Goal: Task Accomplishment & Management: Manage account settings

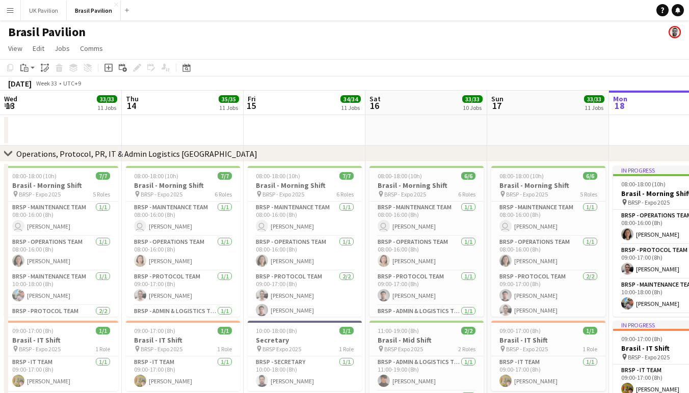
scroll to position [0, 278]
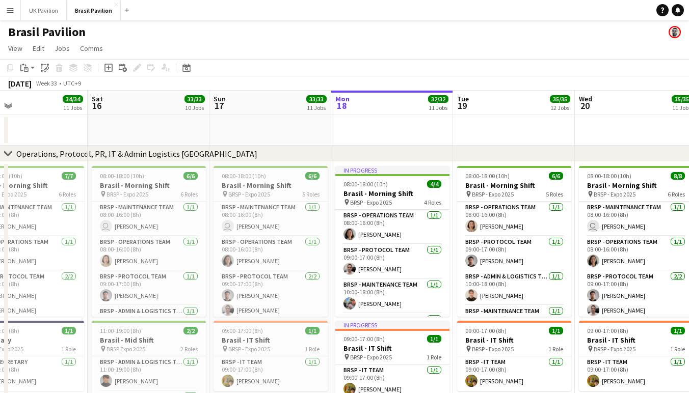
click at [256, 44] on app-page-menu "View Day view expanded Day view collapsed Month view Date picker Jump to [DATE]…" at bounding box center [344, 49] width 689 height 19
click at [350, 36] on div "Brasil Pavilion" at bounding box center [344, 29] width 689 height 19
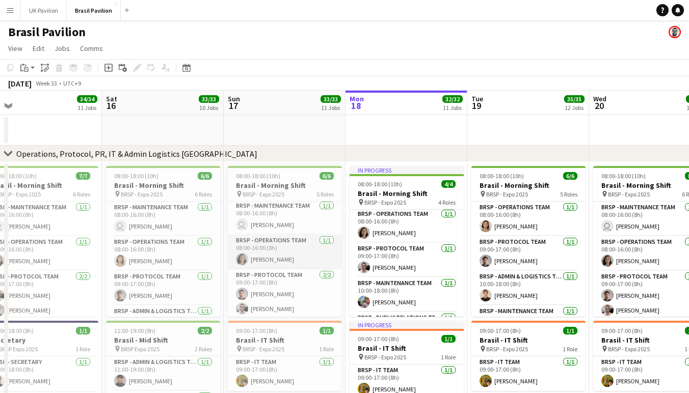
scroll to position [8, 0]
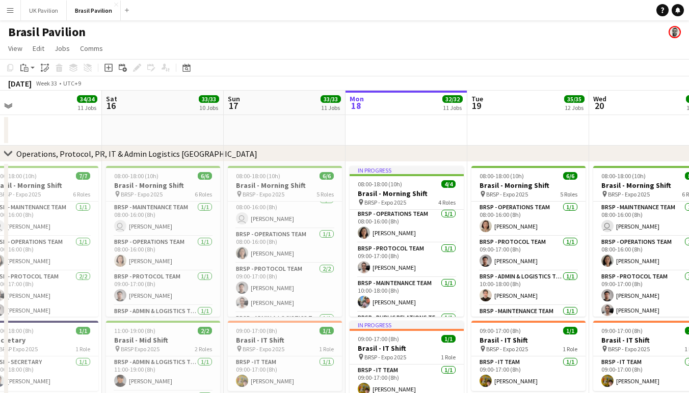
click at [10, 13] on app-icon "Menu" at bounding box center [10, 10] width 8 height 8
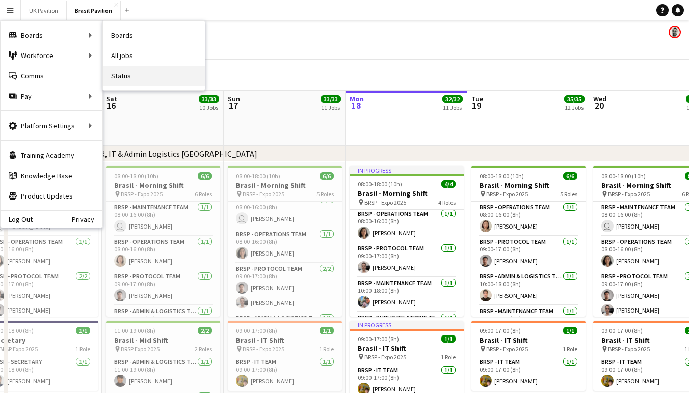
click at [137, 77] on link "Status" at bounding box center [154, 76] width 102 height 20
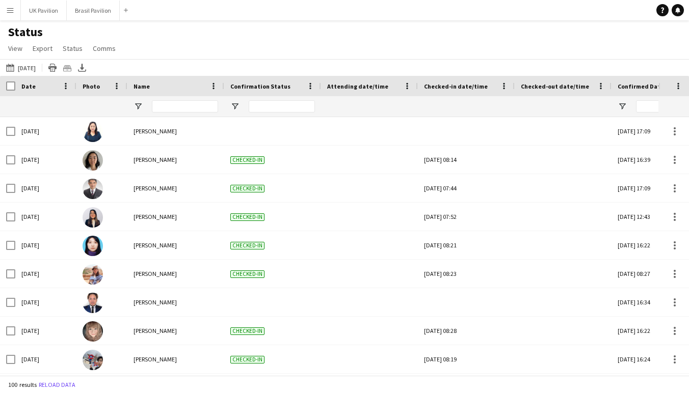
type input "**********"
type input "***"
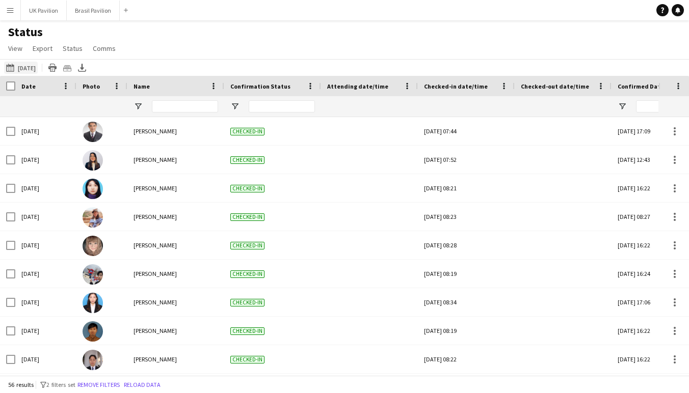
click at [24, 73] on button "[DATE] [DATE]" at bounding box center [21, 68] width 34 height 12
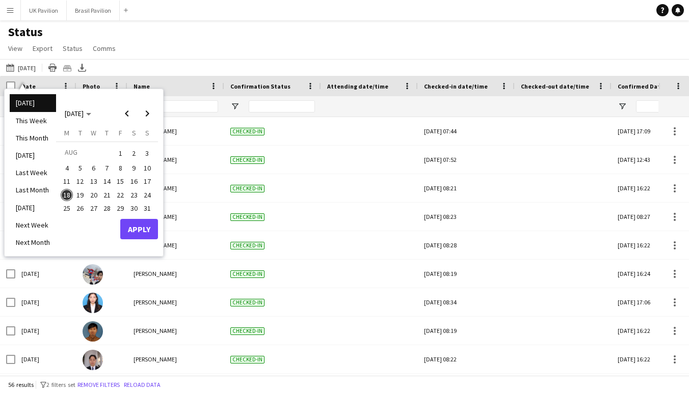
click at [153, 178] on span "17" at bounding box center [147, 182] width 12 height 12
click at [150, 226] on button "Apply" at bounding box center [139, 229] width 38 height 20
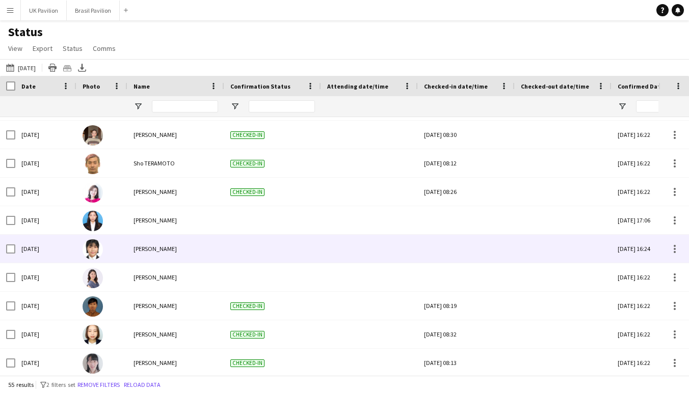
click at [451, 257] on div at bounding box center [466, 249] width 85 height 28
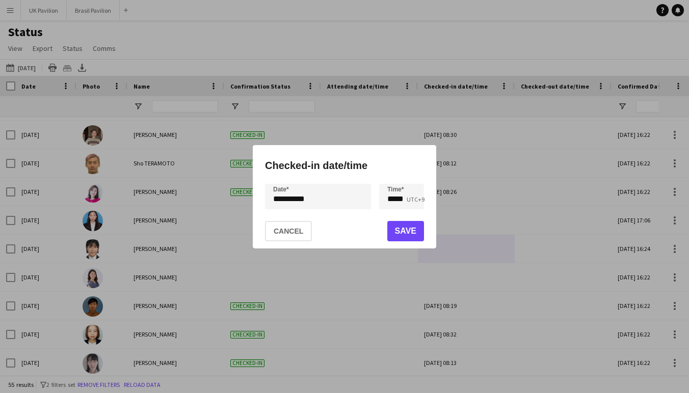
click at [319, 202] on div "**********" at bounding box center [344, 196] width 689 height 393
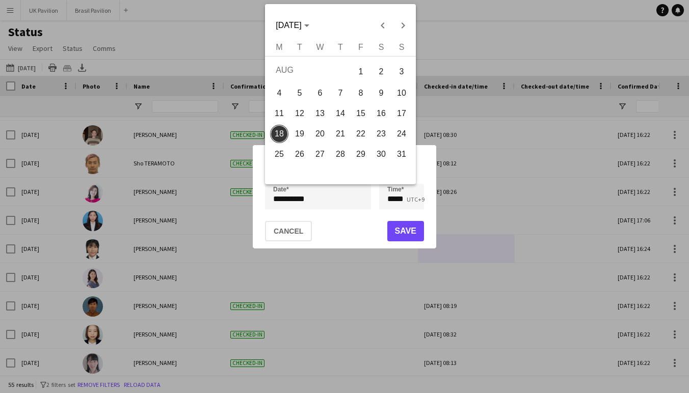
click at [403, 112] on span "17" at bounding box center [401, 113] width 18 height 18
type input "**********"
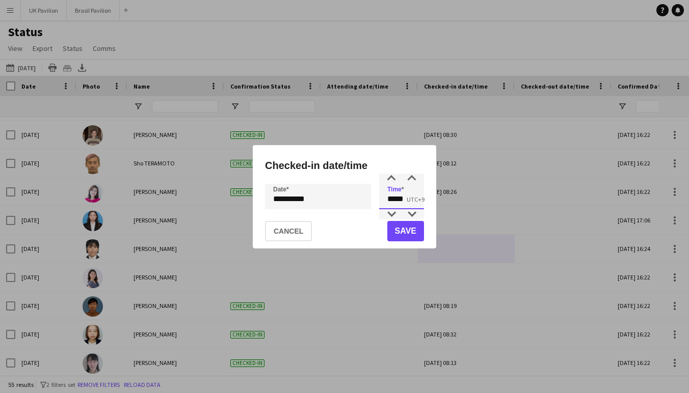
drag, startPoint x: 410, startPoint y: 203, endPoint x: 393, endPoint y: 205, distance: 16.4
click at [393, 205] on input "*****" at bounding box center [401, 196] width 45 height 25
type input "*****"
click at [407, 231] on button "Save" at bounding box center [405, 231] width 37 height 20
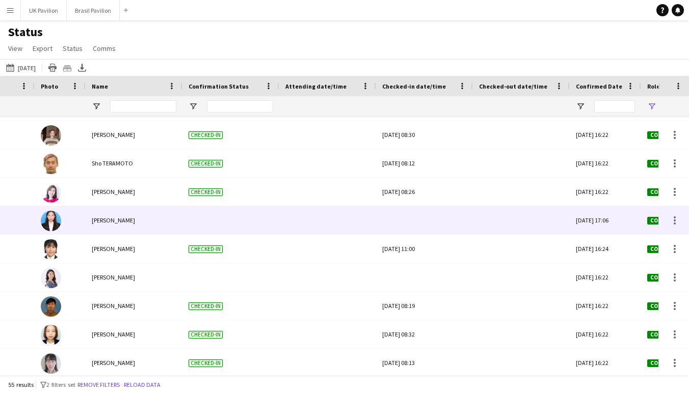
scroll to position [0, 81]
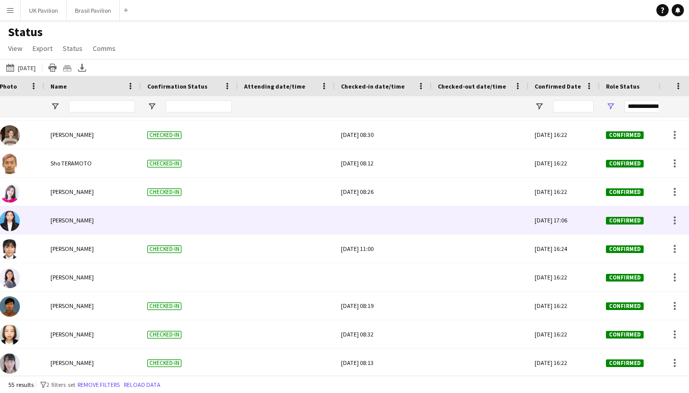
click at [383, 230] on div at bounding box center [383, 220] width 85 height 28
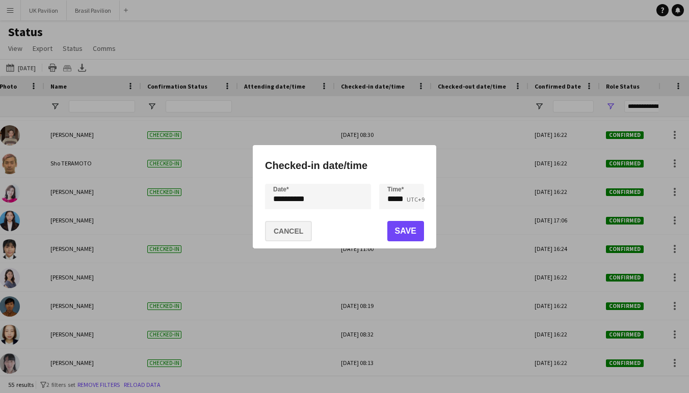
scroll to position [0, 0]
click at [306, 235] on button "Cancel" at bounding box center [288, 231] width 47 height 20
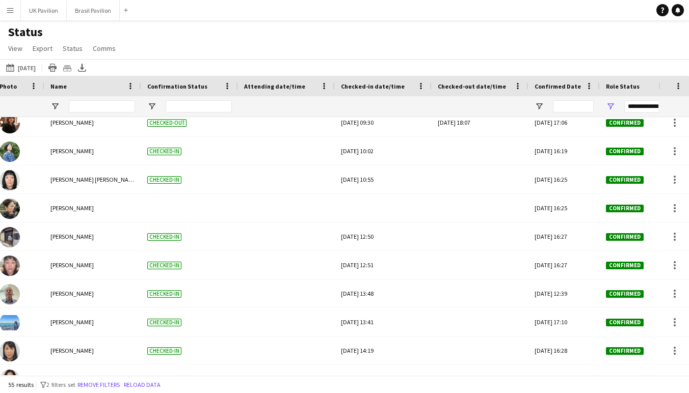
scroll to position [880, 0]
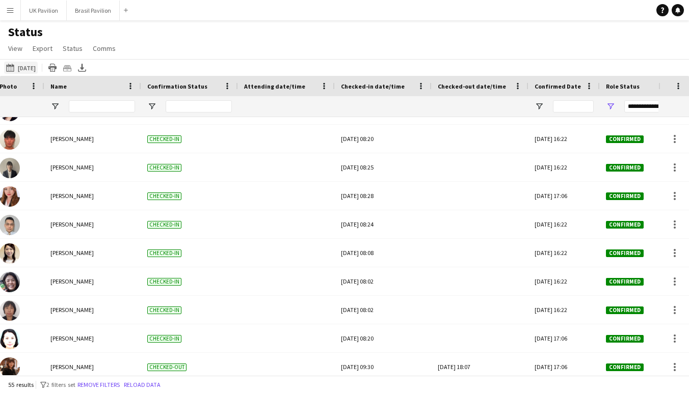
click at [31, 72] on button "[DATE] [DATE]" at bounding box center [21, 68] width 34 height 12
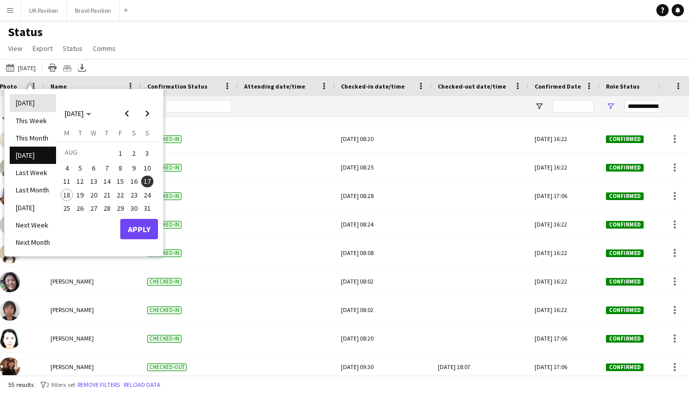
click at [26, 106] on li "[DATE]" at bounding box center [33, 102] width 46 height 17
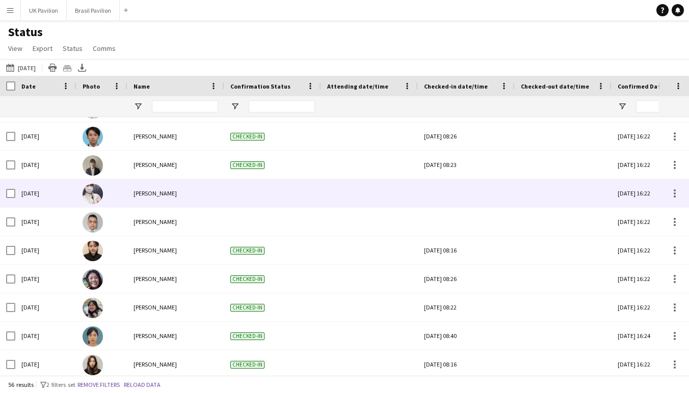
click at [458, 198] on div at bounding box center [466, 193] width 85 height 28
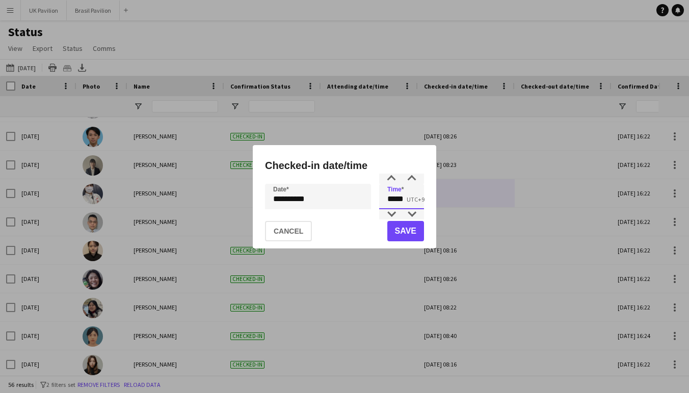
drag, startPoint x: 412, startPoint y: 200, endPoint x: 370, endPoint y: 200, distance: 41.3
click at [370, 200] on div "**********" at bounding box center [344, 196] width 159 height 25
type input "*****"
click at [397, 230] on button "Save" at bounding box center [405, 231] width 37 height 20
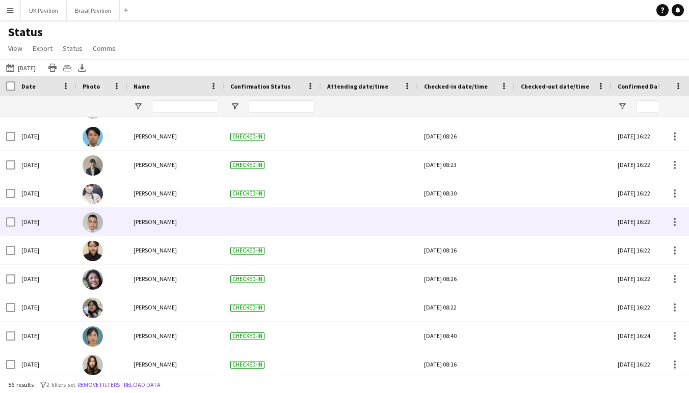
click at [475, 226] on div at bounding box center [466, 222] width 85 height 28
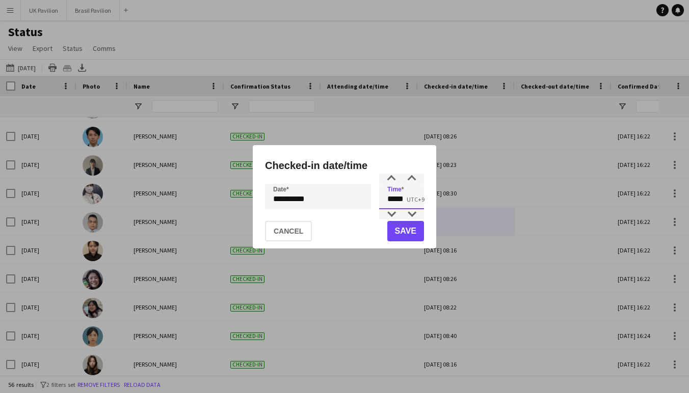
drag, startPoint x: 413, startPoint y: 201, endPoint x: 366, endPoint y: 201, distance: 46.4
click at [366, 201] on div "**********" at bounding box center [344, 196] width 159 height 25
type input "*****"
click at [401, 233] on button "Save" at bounding box center [405, 231] width 37 height 20
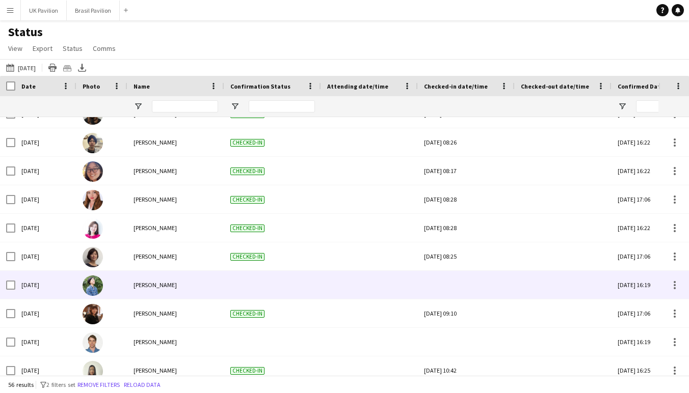
click at [465, 295] on div at bounding box center [466, 285] width 85 height 28
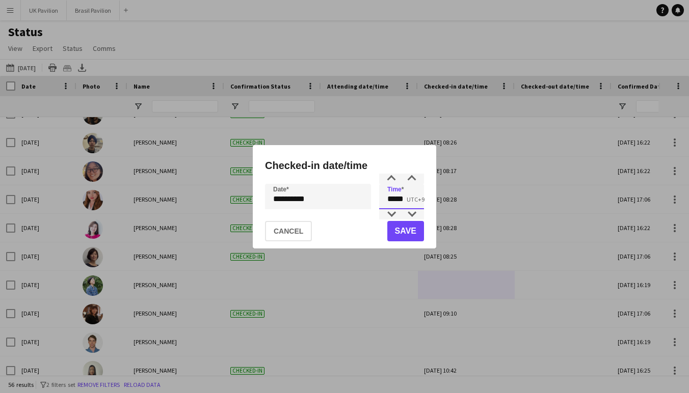
drag, startPoint x: 398, startPoint y: 203, endPoint x: 368, endPoint y: 204, distance: 30.1
click at [368, 204] on div "**********" at bounding box center [344, 196] width 159 height 25
type input "*****"
click at [408, 232] on button "Save" at bounding box center [405, 231] width 37 height 20
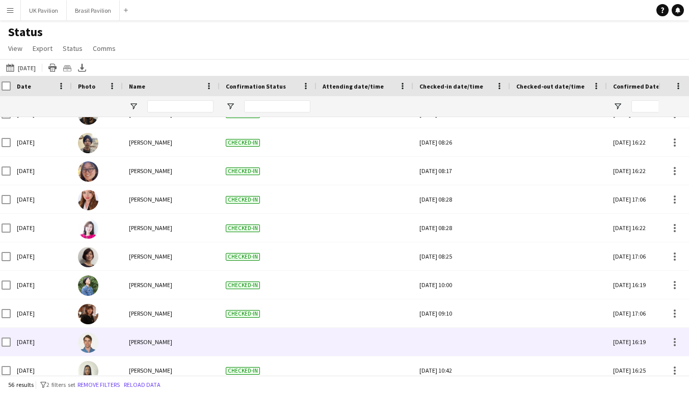
click at [453, 346] on div at bounding box center [461, 342] width 85 height 28
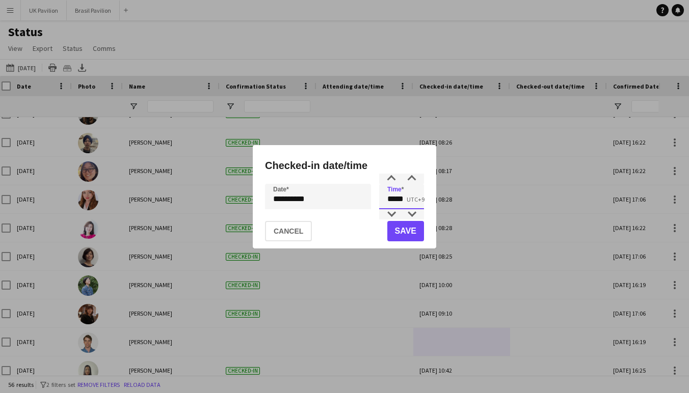
drag, startPoint x: 410, startPoint y: 199, endPoint x: 393, endPoint y: 202, distance: 17.6
click at [393, 202] on input "*****" at bounding box center [401, 196] width 45 height 25
type input "*****"
click at [406, 230] on button "Save" at bounding box center [405, 231] width 37 height 20
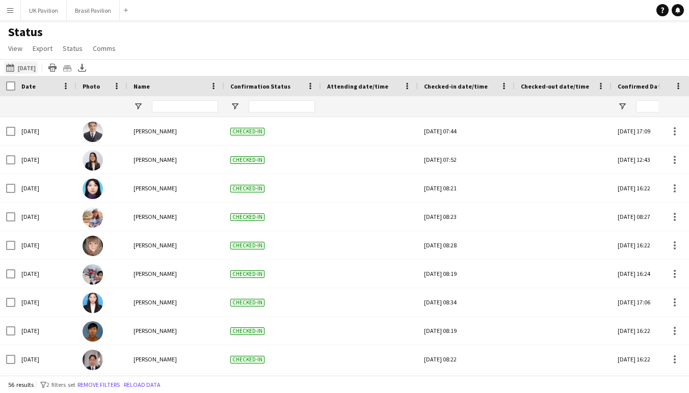
click at [23, 69] on button "[DATE] [DATE]" at bounding box center [21, 68] width 34 height 12
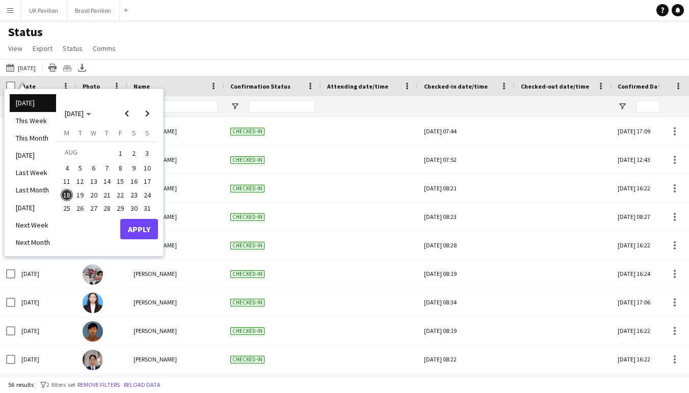
click at [38, 158] on li "[DATE]" at bounding box center [33, 155] width 46 height 17
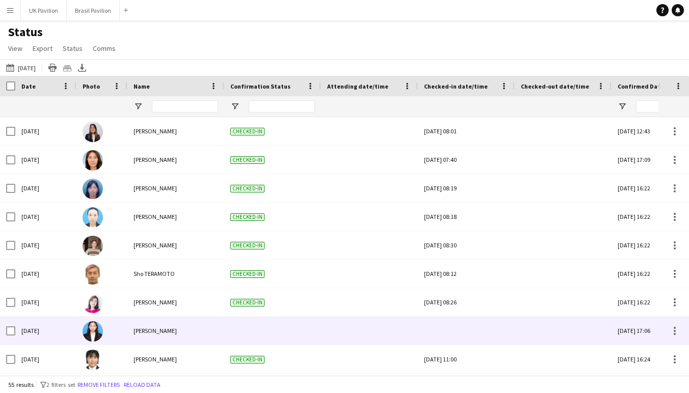
click at [474, 333] on div at bounding box center [466, 331] width 85 height 28
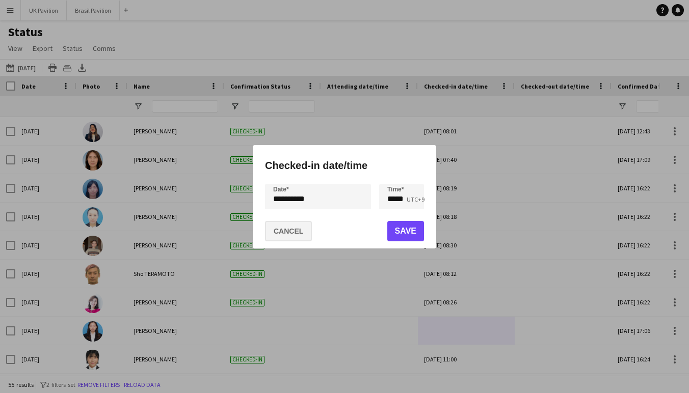
click at [299, 235] on button "Cancel" at bounding box center [288, 231] width 47 height 20
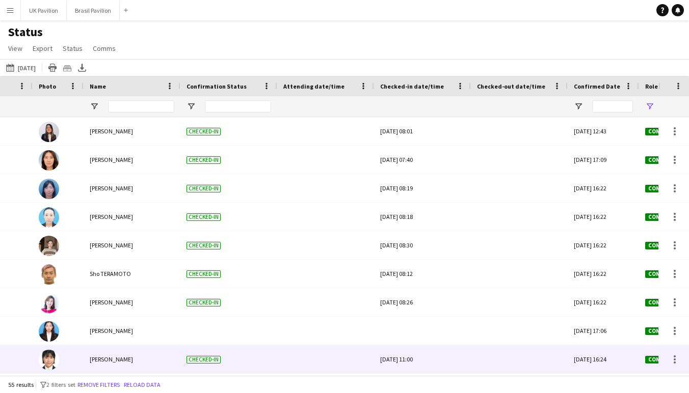
scroll to position [0, 101]
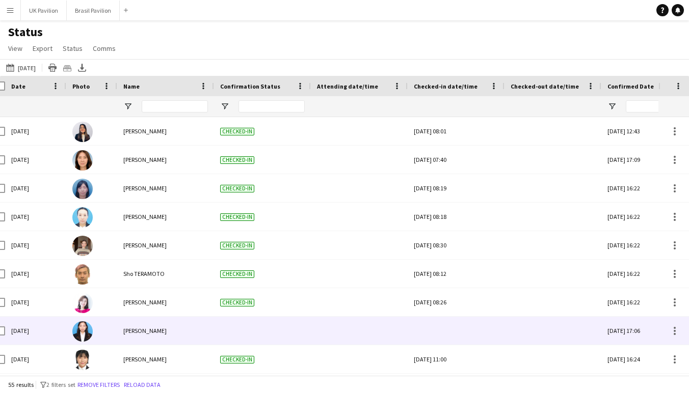
click at [455, 342] on div at bounding box center [456, 331] width 85 height 28
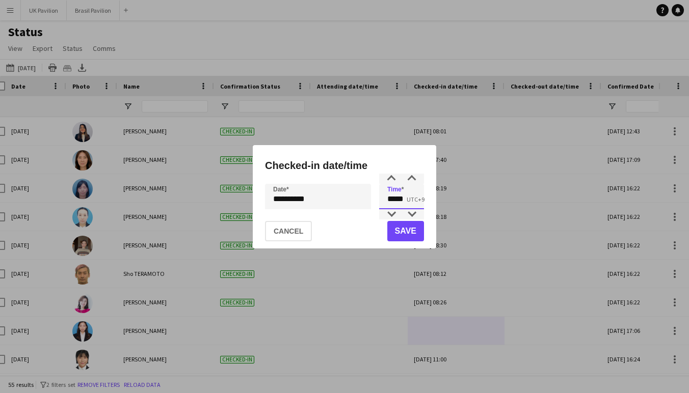
drag, startPoint x: 413, startPoint y: 201, endPoint x: 365, endPoint y: 200, distance: 47.9
click at [365, 200] on div "**********" at bounding box center [344, 196] width 159 height 25
type input "*****"
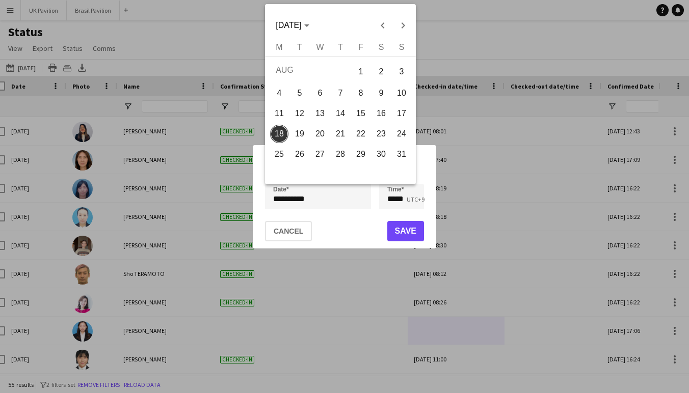
click at [315, 203] on div "**********" at bounding box center [344, 196] width 689 height 393
click at [400, 113] on span "17" at bounding box center [401, 113] width 18 height 18
type input "**********"
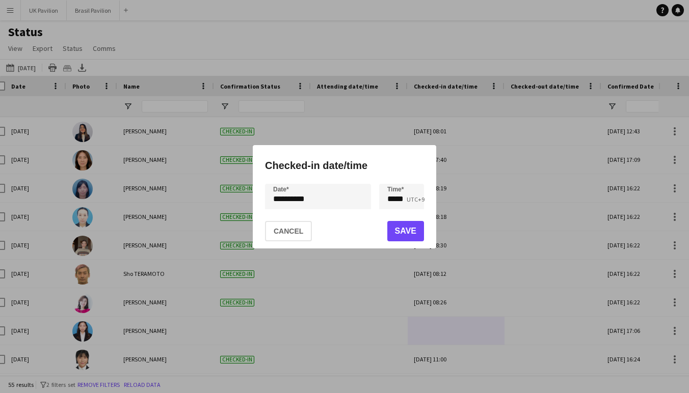
click at [404, 231] on button "Save" at bounding box center [405, 231] width 37 height 20
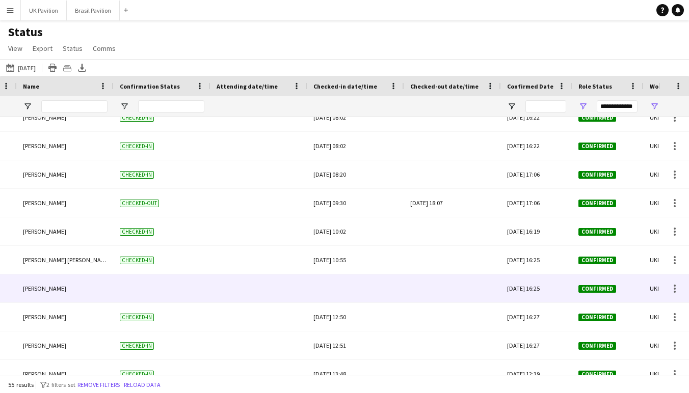
scroll to position [0, 131]
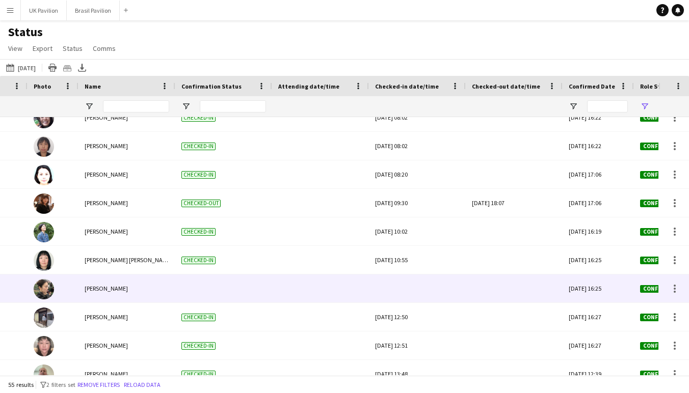
click at [427, 294] on div at bounding box center [417, 289] width 85 height 28
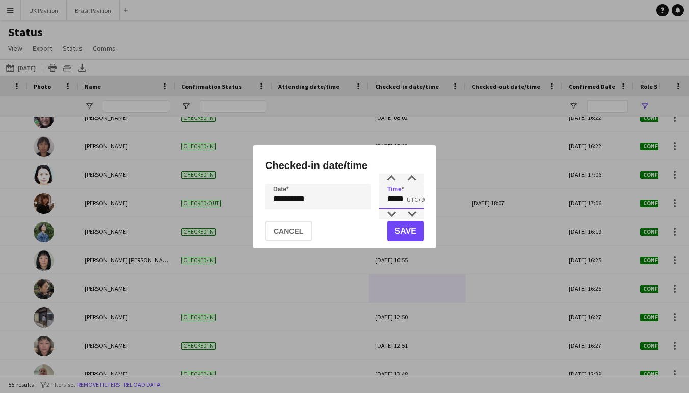
drag, startPoint x: 406, startPoint y: 202, endPoint x: 385, endPoint y: 201, distance: 20.4
click at [385, 201] on input "*****" at bounding box center [401, 196] width 45 height 25
type input "*****"
click at [403, 231] on button "Save" at bounding box center [405, 231] width 37 height 20
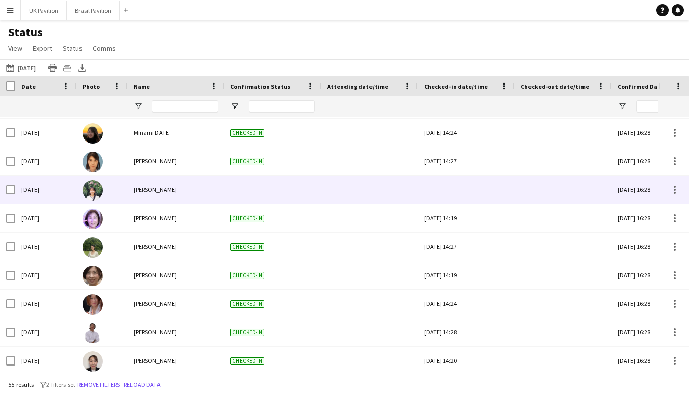
click at [459, 194] on div at bounding box center [466, 190] width 85 height 28
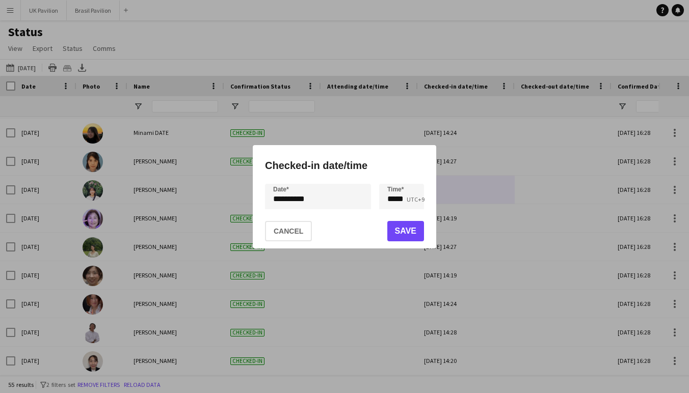
click at [307, 196] on div "**********" at bounding box center [344, 196] width 689 height 393
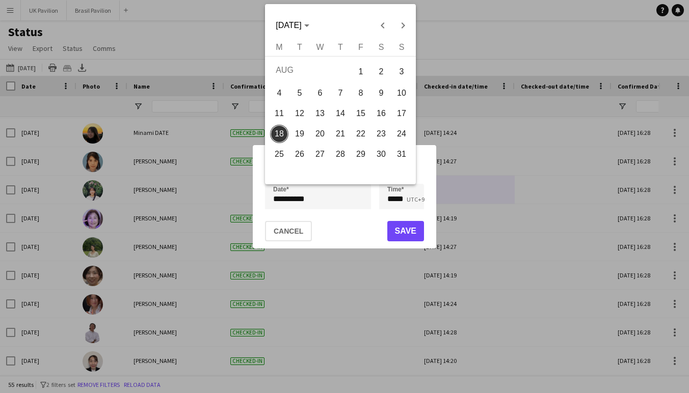
click at [399, 115] on span "17" at bounding box center [401, 113] width 18 height 18
type input "**********"
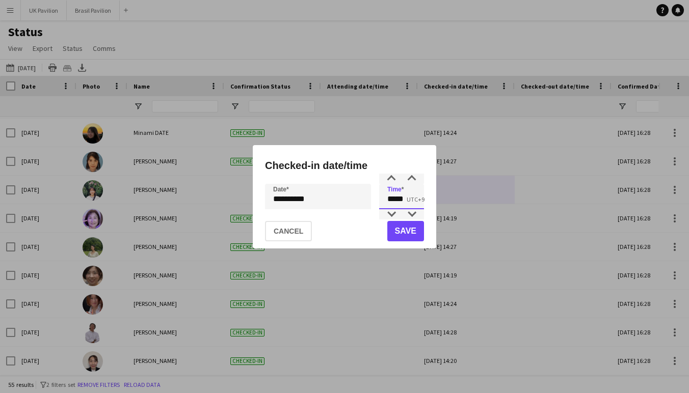
drag, startPoint x: 415, startPoint y: 201, endPoint x: 353, endPoint y: 201, distance: 62.2
click at [353, 201] on div "**********" at bounding box center [344, 196] width 159 height 25
type input "*****"
click at [398, 229] on button "Save" at bounding box center [405, 231] width 37 height 20
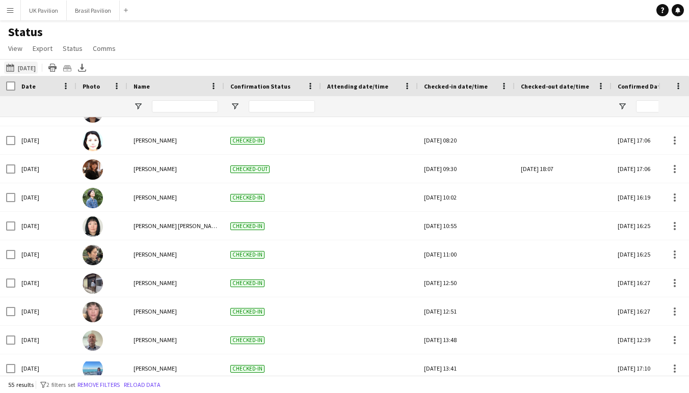
click at [29, 71] on button "[DATE] [DATE]" at bounding box center [21, 68] width 34 height 12
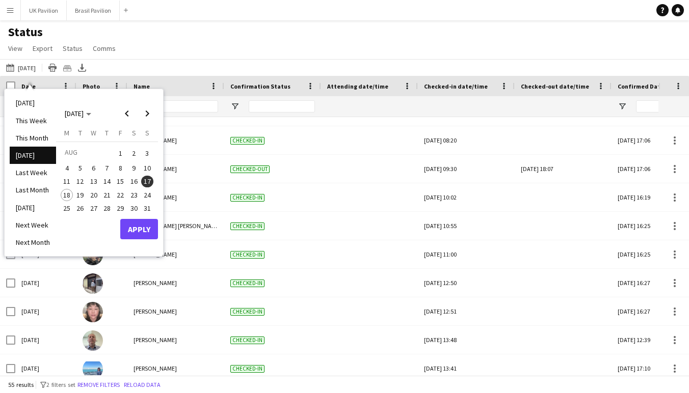
click at [139, 181] on span "16" at bounding box center [134, 182] width 12 height 12
click at [140, 220] on button "Apply" at bounding box center [139, 229] width 38 height 20
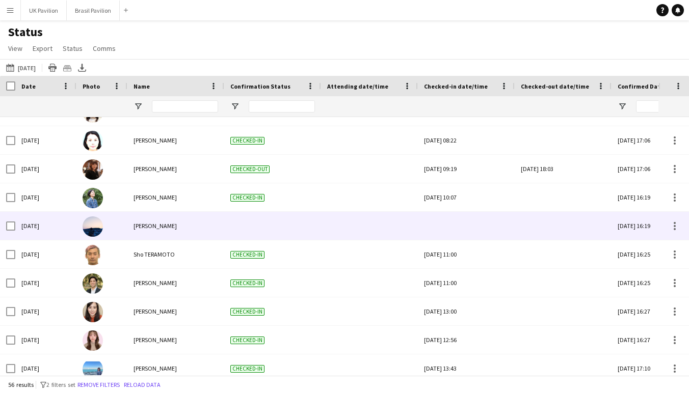
click at [475, 229] on div at bounding box center [466, 226] width 85 height 28
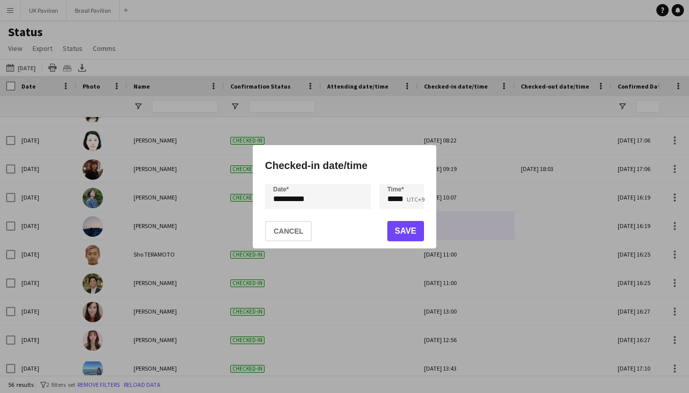
click at [316, 199] on div "**********" at bounding box center [344, 196] width 689 height 393
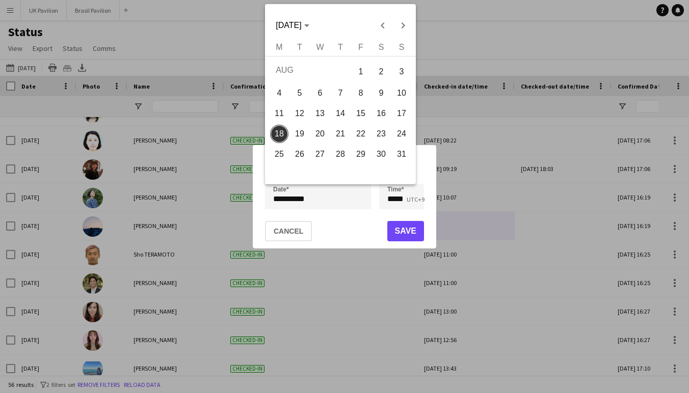
click at [382, 116] on span "16" at bounding box center [381, 113] width 18 height 18
type input "**********"
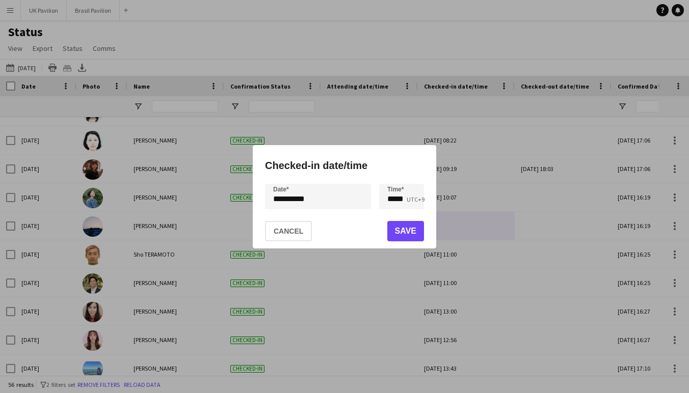
click at [409, 239] on button "Save" at bounding box center [405, 231] width 37 height 20
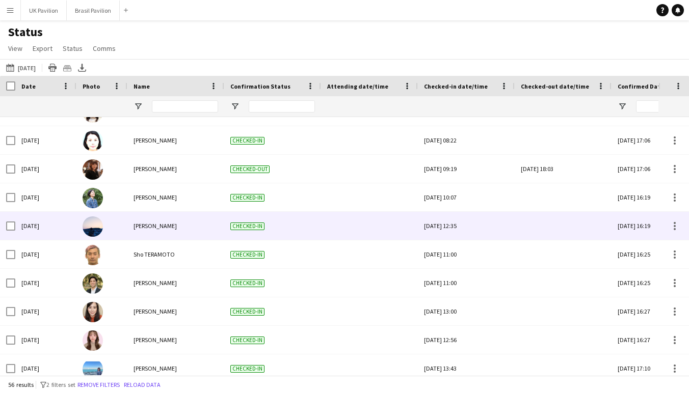
click at [479, 234] on div "[DATE] 12:35" at bounding box center [466, 226] width 85 height 28
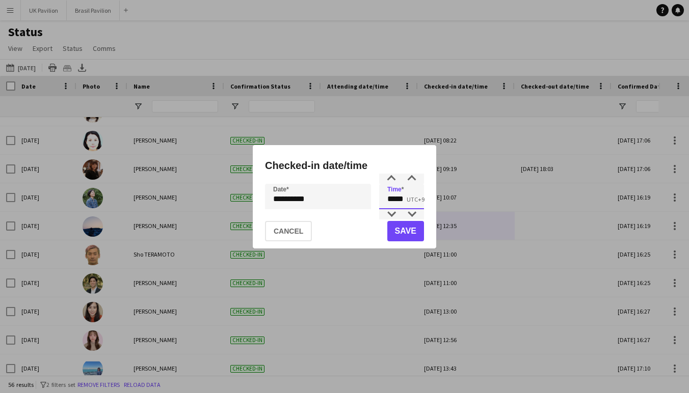
drag, startPoint x: 392, startPoint y: 200, endPoint x: 382, endPoint y: 200, distance: 10.2
click at [382, 200] on input "*****" at bounding box center [401, 196] width 45 height 25
type input "*****"
click at [401, 231] on button "Save" at bounding box center [405, 231] width 37 height 20
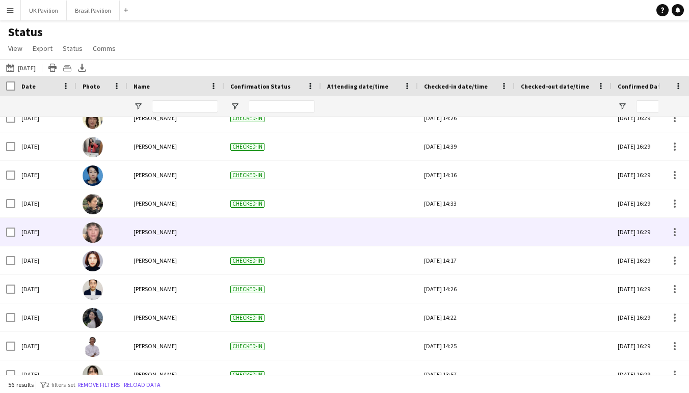
click at [469, 238] on div at bounding box center [466, 232] width 85 height 28
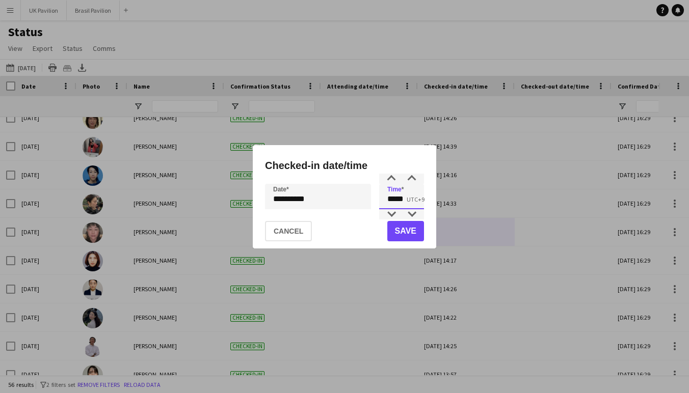
drag, startPoint x: 414, startPoint y: 201, endPoint x: 381, endPoint y: 201, distance: 32.6
click at [381, 201] on input "*****" at bounding box center [401, 196] width 45 height 25
click at [306, 198] on div "**********" at bounding box center [344, 196] width 689 height 393
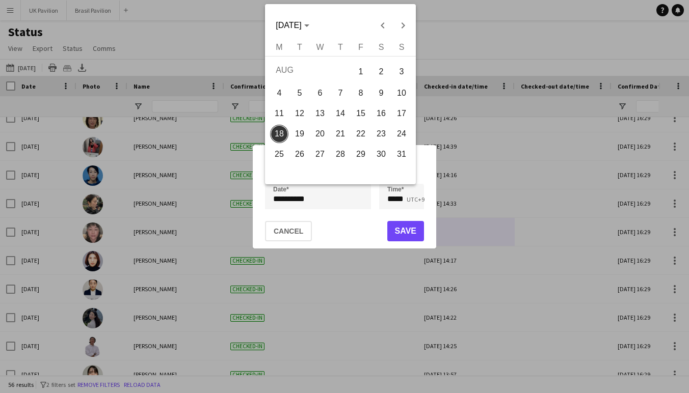
click at [379, 114] on span "16" at bounding box center [381, 113] width 18 height 18
type input "**********"
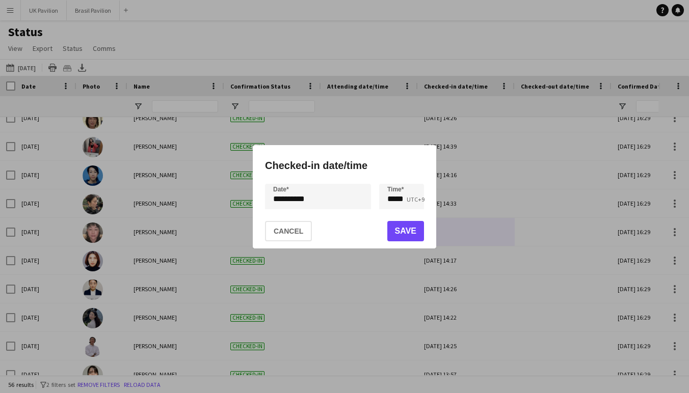
click at [401, 230] on button "Save" at bounding box center [405, 231] width 37 height 20
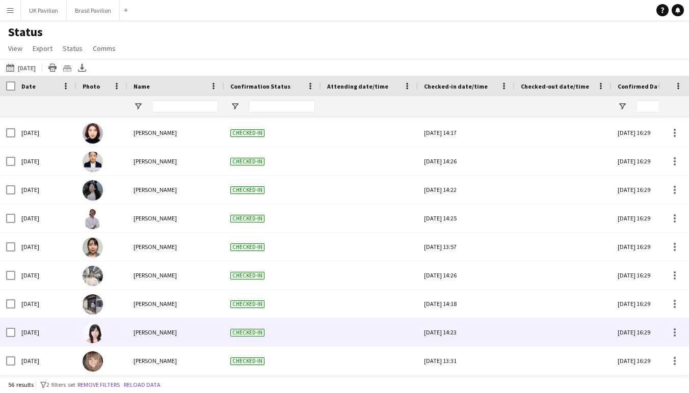
scroll to position [4, 0]
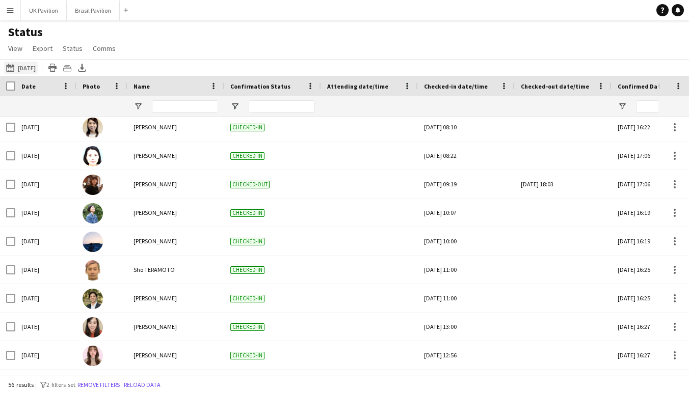
click at [38, 69] on button "[DATE] [DATE]" at bounding box center [21, 68] width 34 height 12
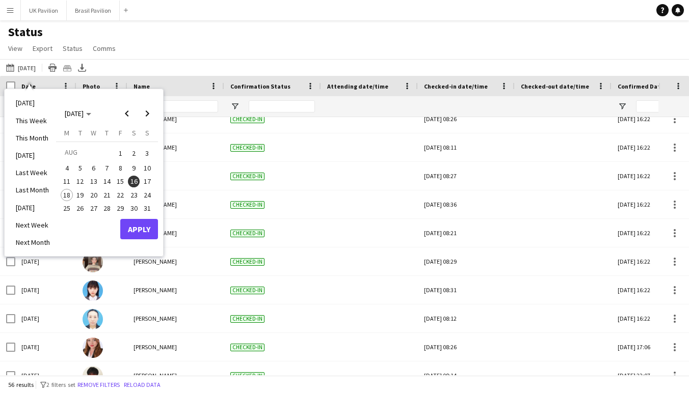
click at [208, 51] on div "Status View Views Default view New view Update view Delete view Edit name Custo…" at bounding box center [344, 41] width 689 height 35
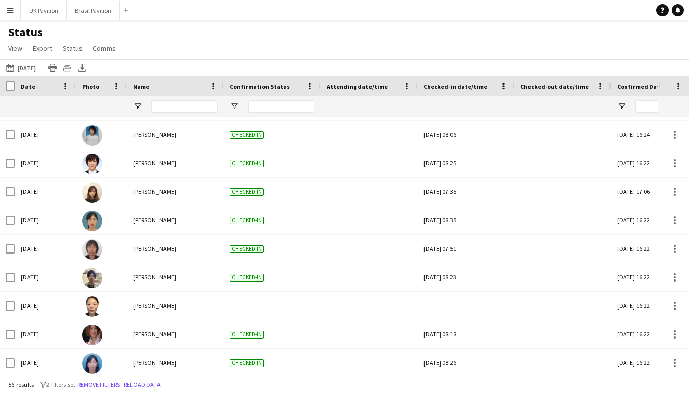
scroll to position [0, 0]
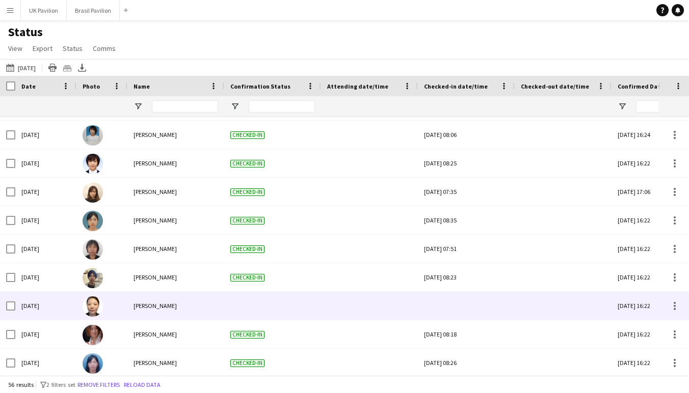
click at [458, 312] on div at bounding box center [466, 306] width 85 height 28
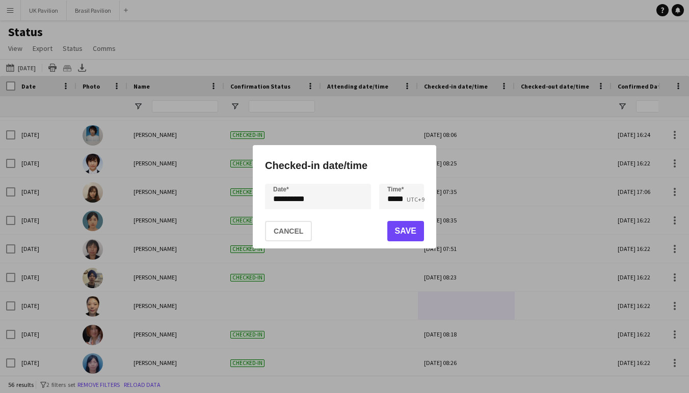
click at [312, 198] on div "**********" at bounding box center [344, 196] width 689 height 393
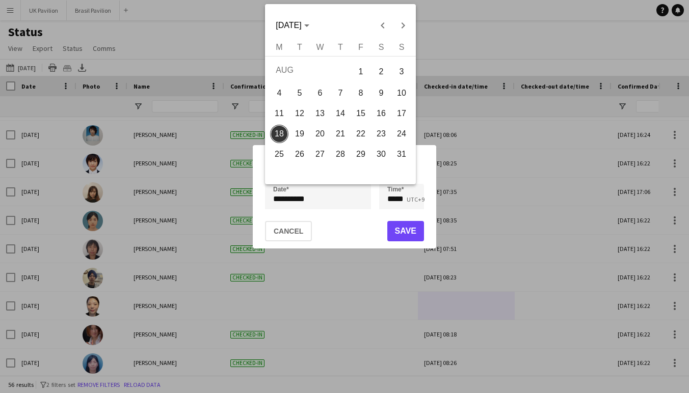
click at [384, 113] on span "16" at bounding box center [381, 113] width 18 height 18
type input "**********"
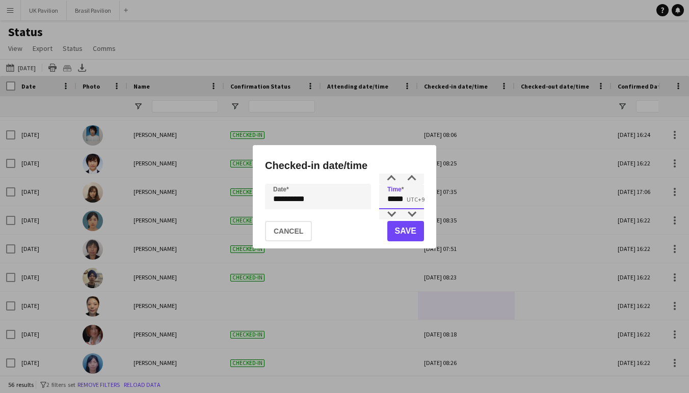
drag, startPoint x: 406, startPoint y: 200, endPoint x: 382, endPoint y: 200, distance: 23.9
click at [382, 200] on input "*****" at bounding box center [401, 196] width 45 height 25
type input "*****"
click at [416, 230] on button "Save" at bounding box center [405, 231] width 37 height 20
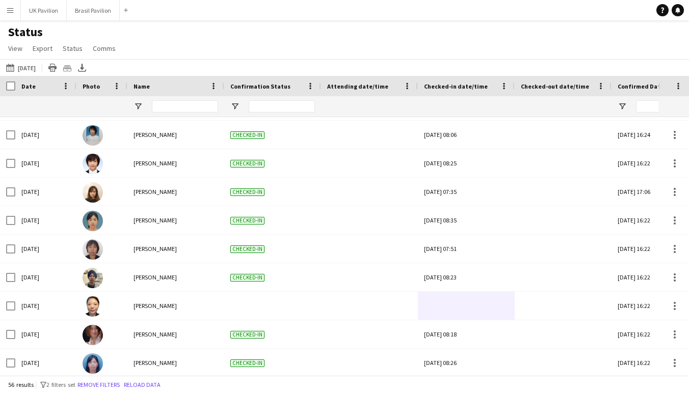
scroll to position [0, 1]
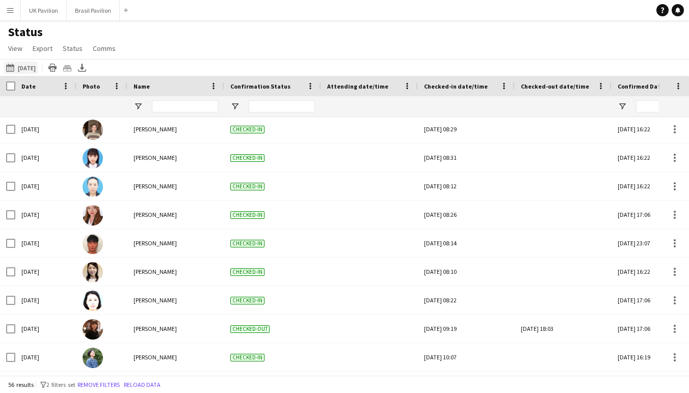
click at [38, 71] on button "[DATE] [DATE]" at bounding box center [21, 68] width 34 height 12
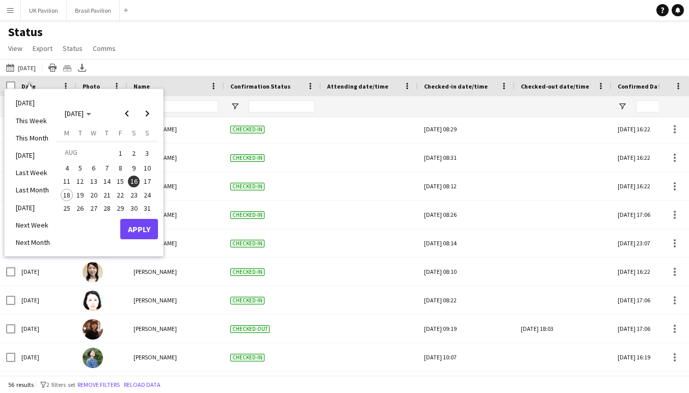
click at [72, 180] on span "11" at bounding box center [67, 182] width 12 height 12
click at [153, 179] on span "17" at bounding box center [147, 182] width 12 height 12
click at [148, 229] on button "Apply" at bounding box center [139, 229] width 38 height 20
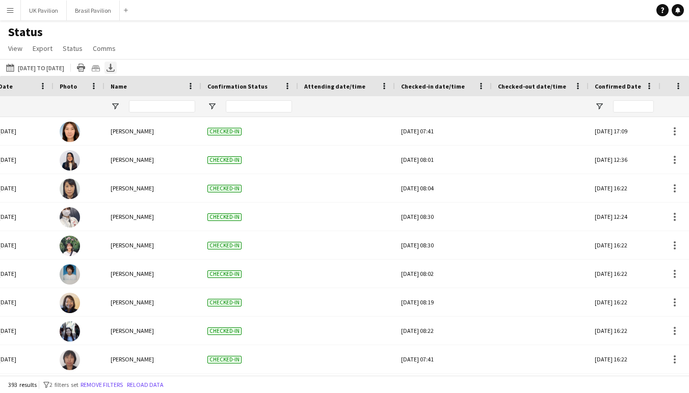
click at [117, 74] on div "Export XLSX" at bounding box center [110, 68] width 12 height 12
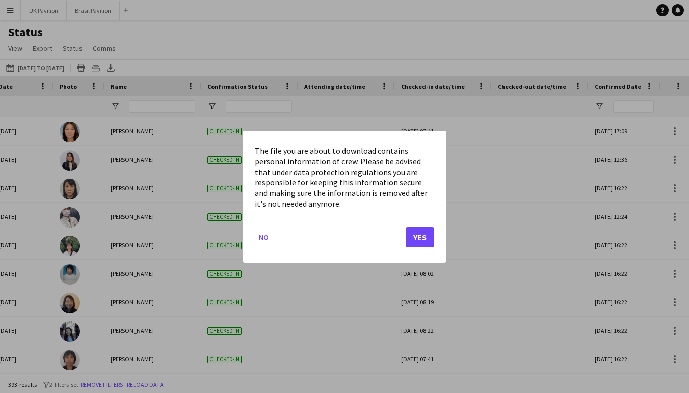
click at [413, 246] on button "Yes" at bounding box center [420, 237] width 29 height 20
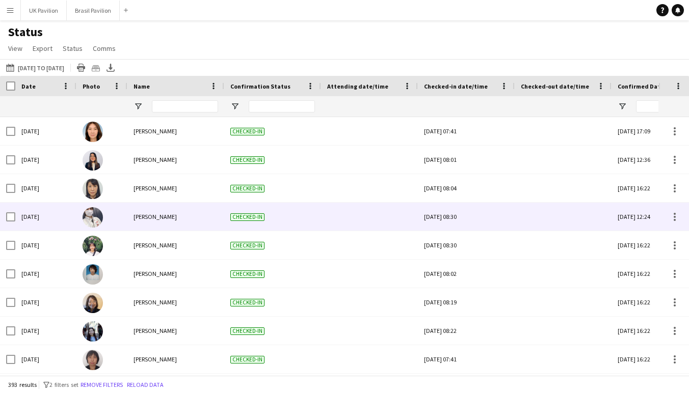
scroll to position [1, 0]
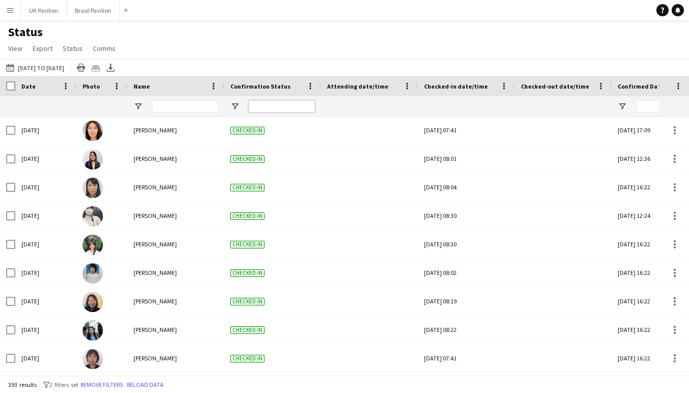
click at [274, 112] on input "Confirmation Status Filter Input" at bounding box center [282, 106] width 66 height 12
click at [202, 113] on input "Name Filter Input" at bounding box center [185, 106] width 66 height 12
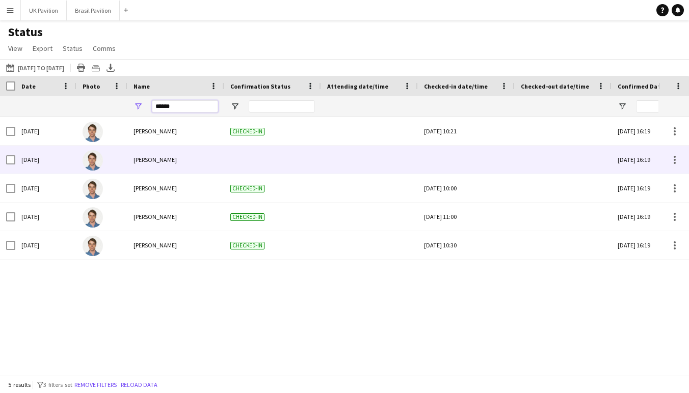
type input "******"
click at [467, 167] on div at bounding box center [466, 160] width 85 height 28
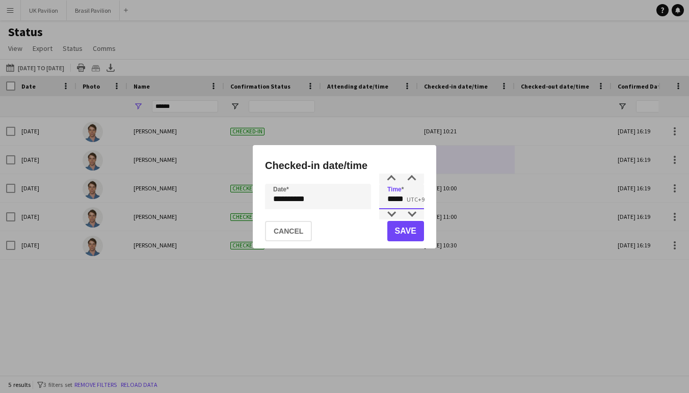
drag, startPoint x: 412, startPoint y: 201, endPoint x: 367, endPoint y: 201, distance: 45.3
click at [367, 201] on div "**********" at bounding box center [344, 196] width 159 height 25
type input "*****"
click at [309, 201] on div "**********" at bounding box center [344, 196] width 689 height 393
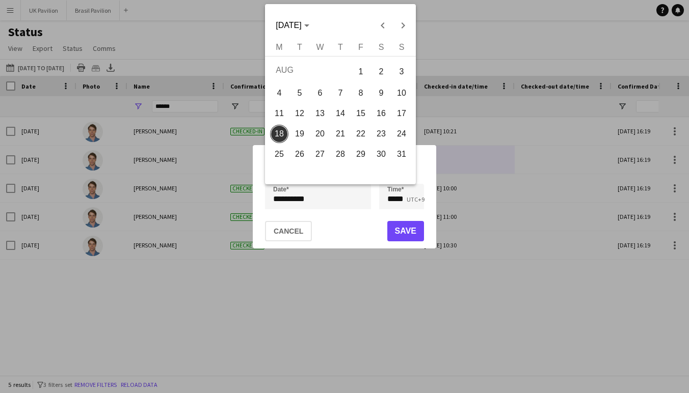
click at [296, 112] on span "12" at bounding box center [299, 113] width 18 height 18
type input "**********"
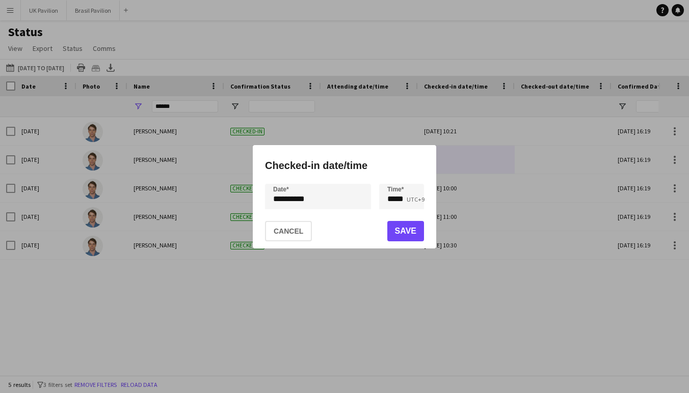
click at [409, 232] on button "Save" at bounding box center [405, 231] width 37 height 20
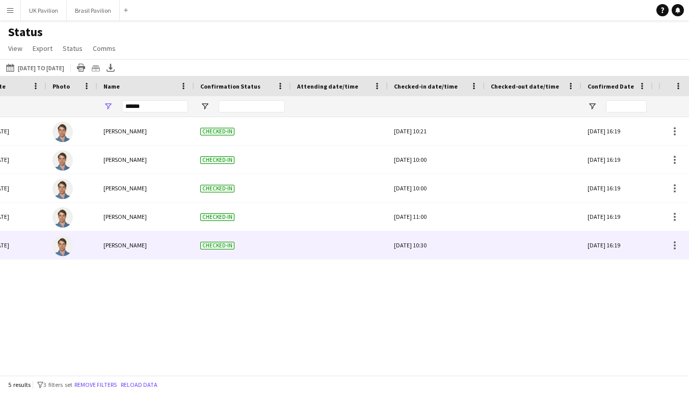
scroll to position [0, 45]
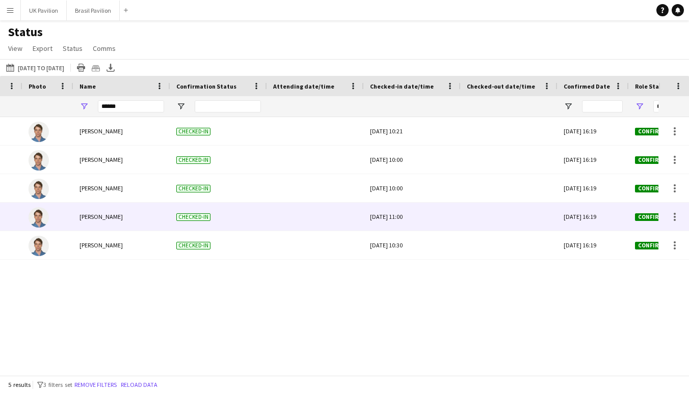
click at [393, 231] on div "[DATE] 11:00" at bounding box center [412, 217] width 85 height 28
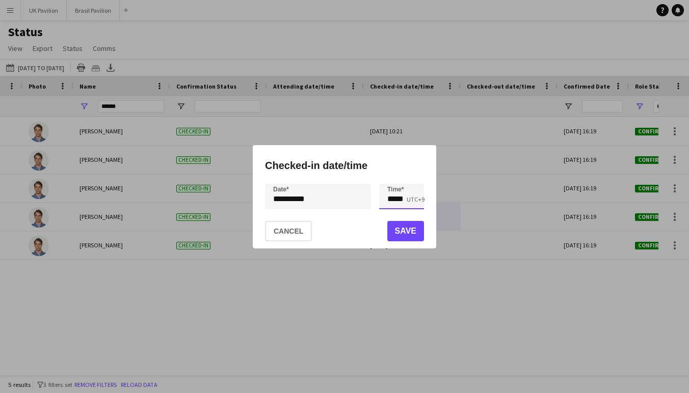
drag, startPoint x: 396, startPoint y: 202, endPoint x: 371, endPoint y: 216, distance: 28.8
click at [395, 202] on input "*****" at bounding box center [401, 196] width 45 height 25
type input "*****"
click at [406, 234] on button "Save" at bounding box center [405, 231] width 37 height 20
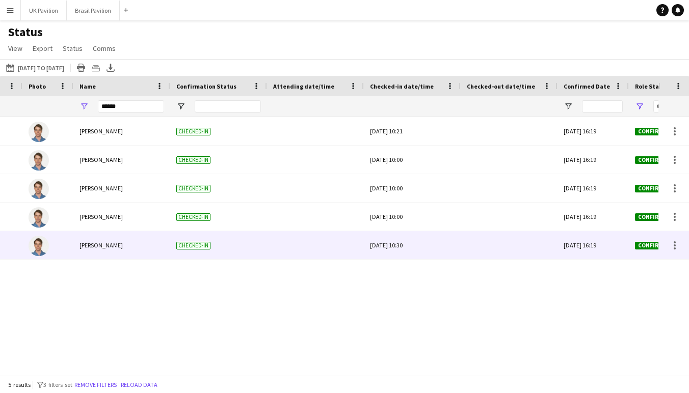
click at [422, 256] on div "[DATE] 10:30" at bounding box center [412, 245] width 85 height 28
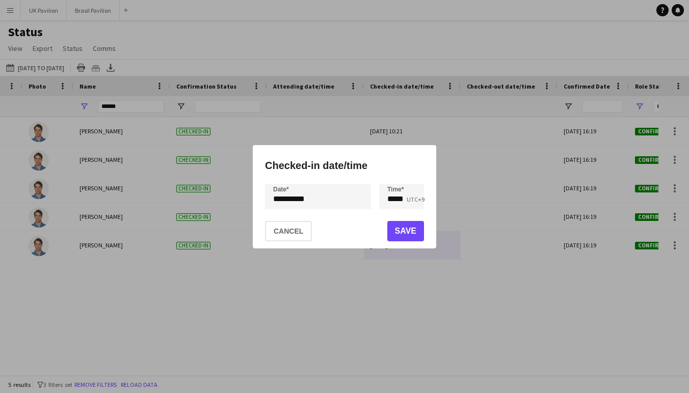
click at [409, 236] on button "Save" at bounding box center [405, 231] width 37 height 20
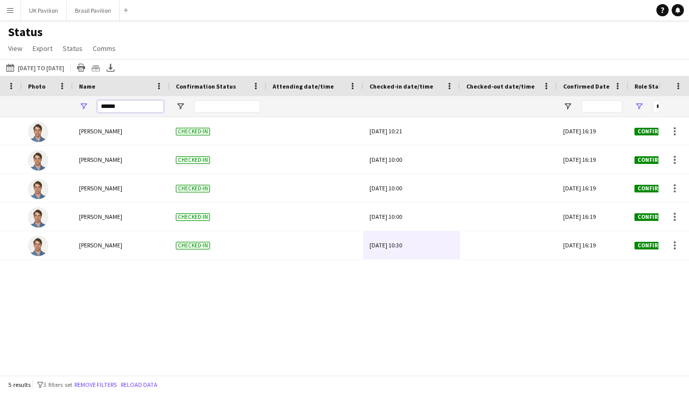
drag, startPoint x: 138, startPoint y: 115, endPoint x: 73, endPoint y: 113, distance: 64.7
click at [73, 113] on div "******" at bounding box center [121, 106] width 97 height 20
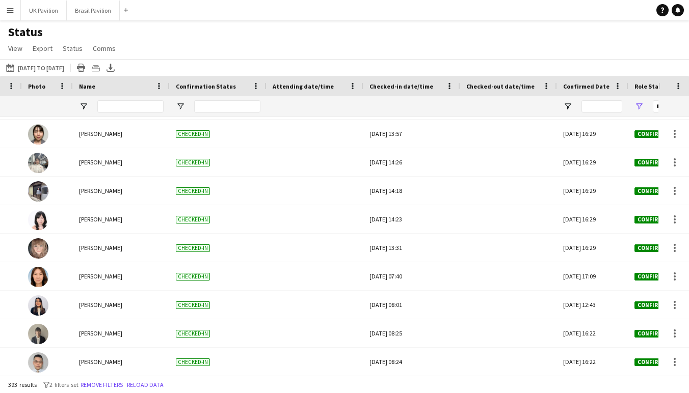
drag, startPoint x: 248, startPoint y: 53, endPoint x: 180, endPoint y: 36, distance: 69.5
click at [234, 46] on div "Status View Views Default view New view Update view Delete view Edit name Custo…" at bounding box center [344, 41] width 689 height 35
click at [395, 49] on div "Status View Views Default view New view Update view Delete view Edit name Custo…" at bounding box center [344, 41] width 689 height 35
click at [31, 70] on button "[DATE] [DATE] to [DATE]" at bounding box center [35, 68] width 62 height 12
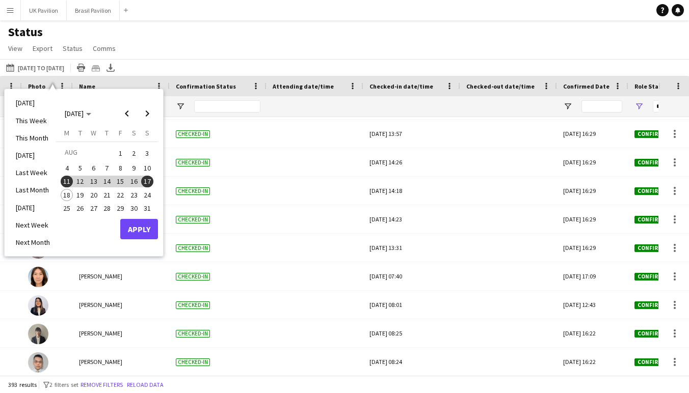
click at [73, 195] on span "18" at bounding box center [67, 195] width 12 height 12
click at [20, 109] on li "[DATE]" at bounding box center [33, 102] width 46 height 17
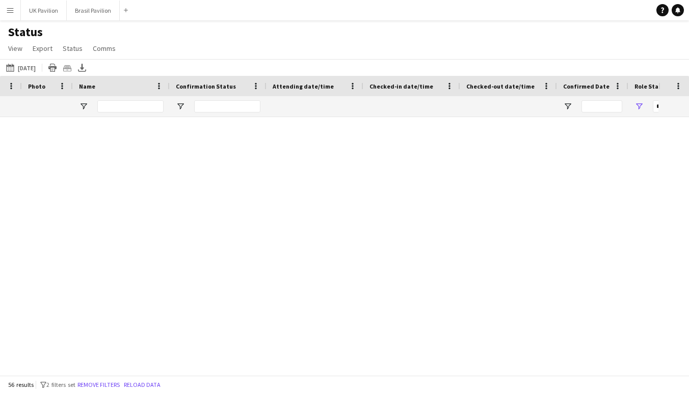
scroll to position [1340, 0]
click at [105, 11] on button "Brasil Pavilion Close" at bounding box center [93, 11] width 53 height 20
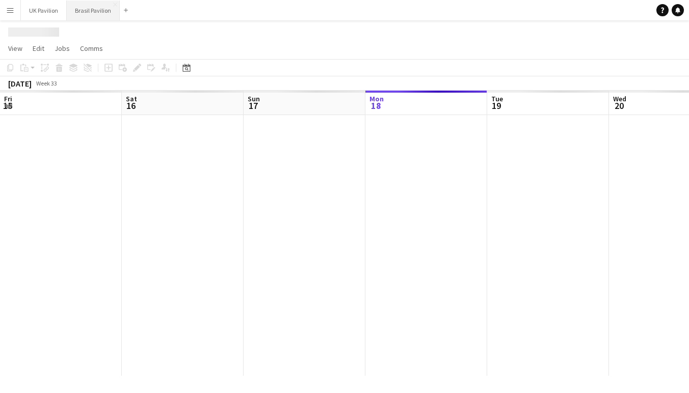
scroll to position [0, 244]
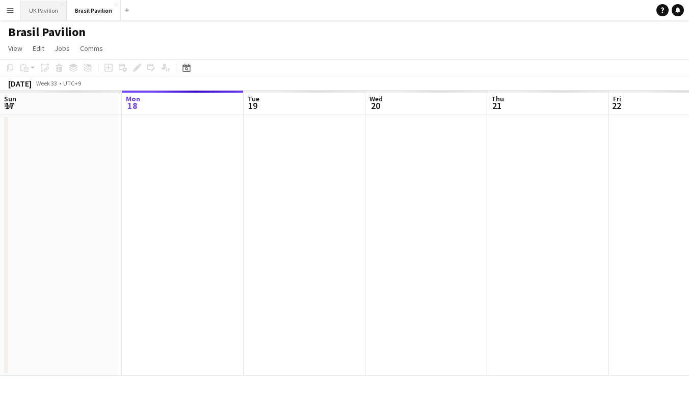
click at [53, 13] on button "UK Pavilion Close" at bounding box center [44, 11] width 46 height 20
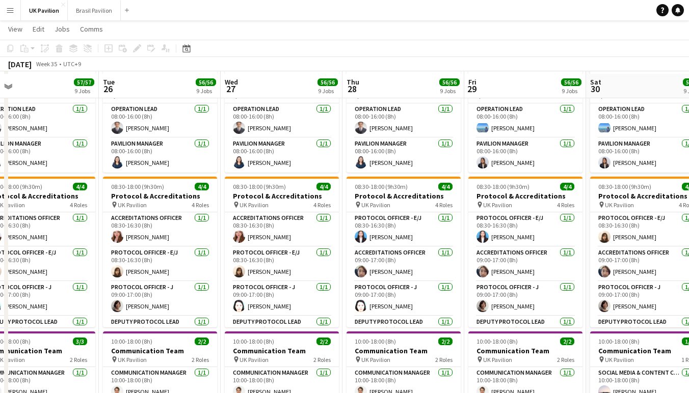
scroll to position [147, 0]
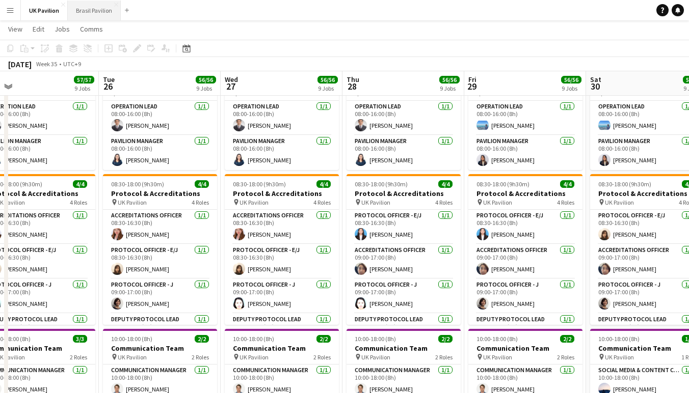
click at [99, 13] on button "Brasil Pavilion Close" at bounding box center [94, 11] width 53 height 20
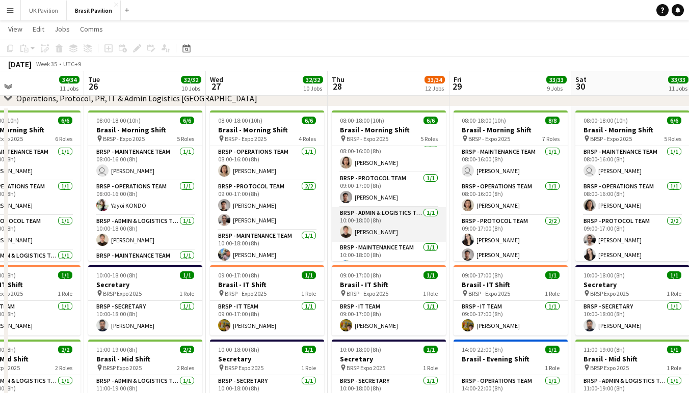
scroll to position [3, 0]
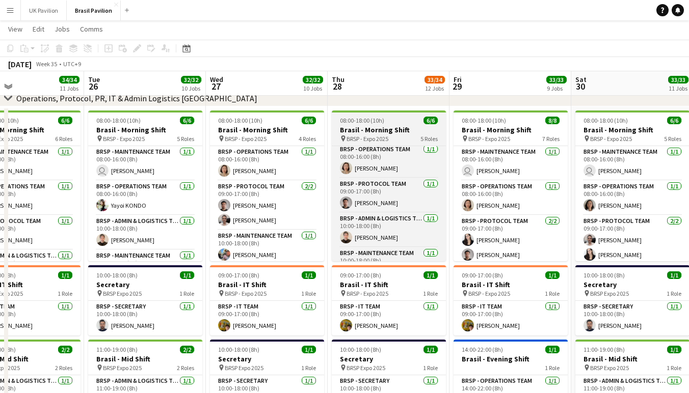
click at [368, 135] on h3 "Brasil - Morning Shift" at bounding box center [389, 129] width 114 height 9
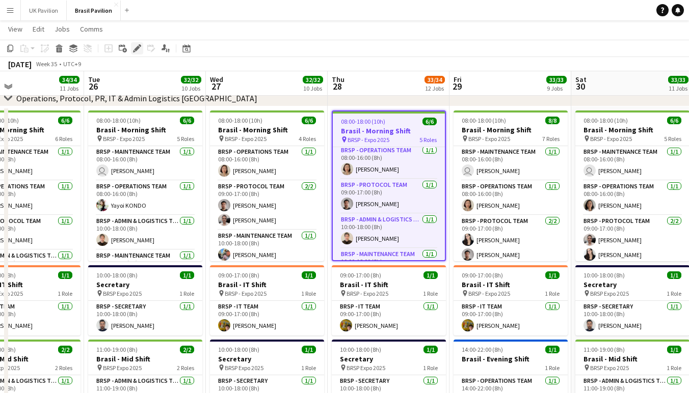
click at [135, 50] on icon at bounding box center [137, 49] width 6 height 6
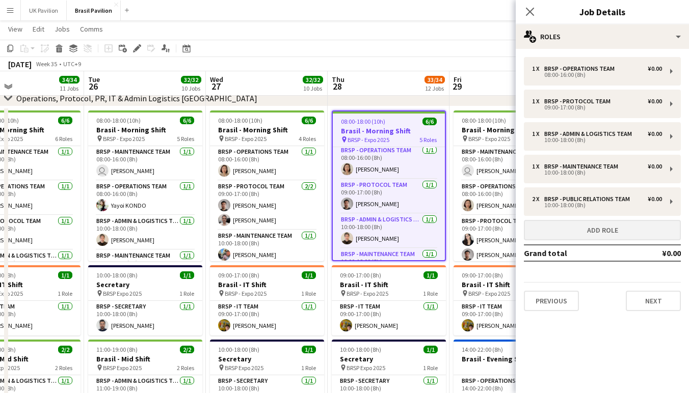
click at [587, 240] on button "Add role" at bounding box center [602, 230] width 157 height 20
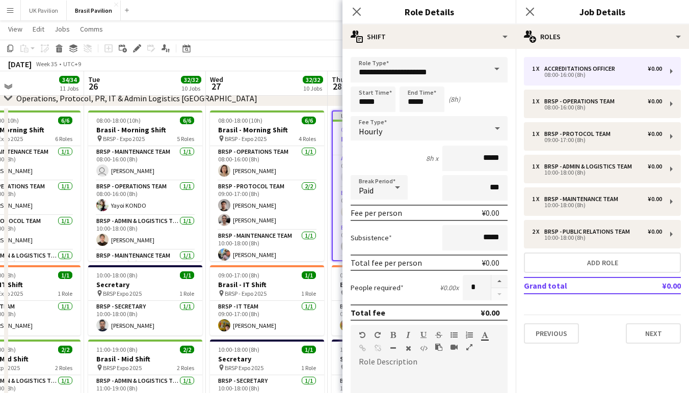
click at [492, 69] on span at bounding box center [496, 69] width 21 height 24
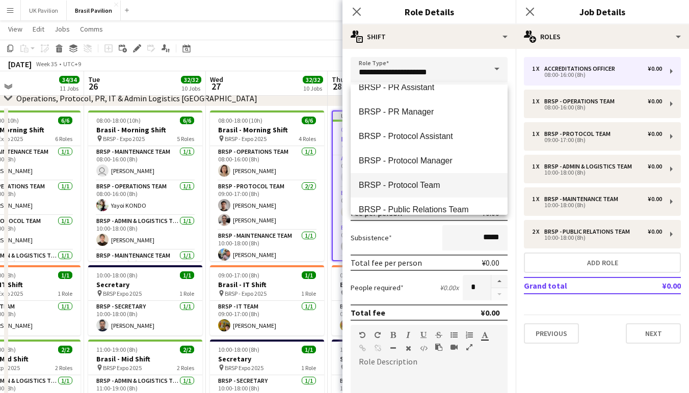
scroll to position [353, 0]
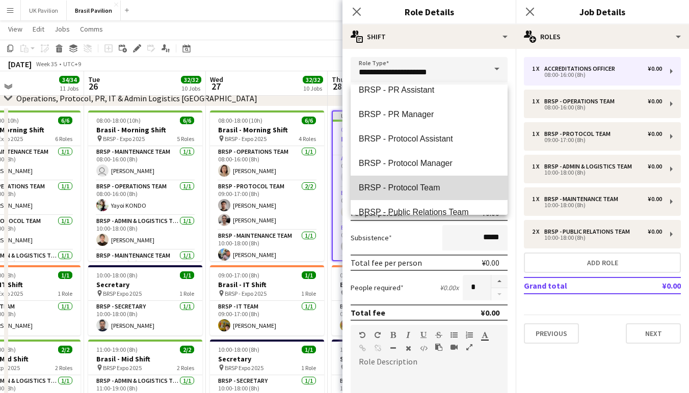
click at [425, 186] on span "BRSP - Protocol Team" at bounding box center [429, 188] width 141 height 10
type input "**********"
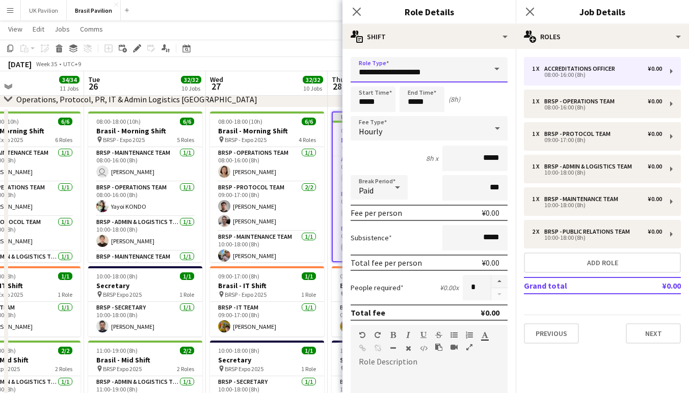
scroll to position [53, 0]
click at [374, 104] on input "*****" at bounding box center [373, 99] width 45 height 25
click at [363, 85] on div at bounding box center [363, 81] width 20 height 10
type input "*****"
click at [363, 85] on div at bounding box center [363, 81] width 20 height 10
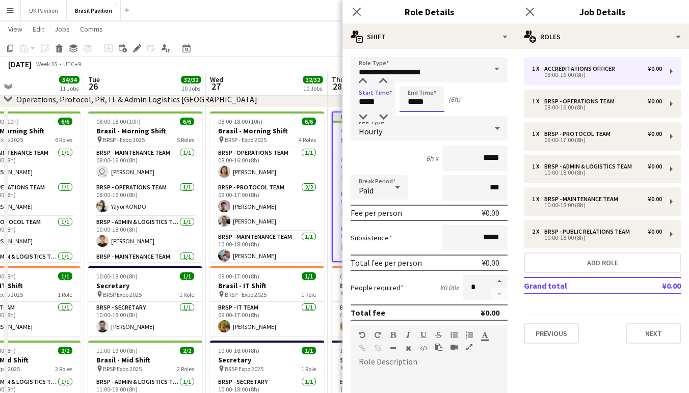
click at [418, 102] on input "*****" at bounding box center [421, 99] width 45 height 25
click at [413, 85] on div at bounding box center [411, 81] width 20 height 10
type input "*****"
click at [413, 85] on div at bounding box center [411, 81] width 20 height 10
click at [494, 132] on icon at bounding box center [497, 128] width 12 height 20
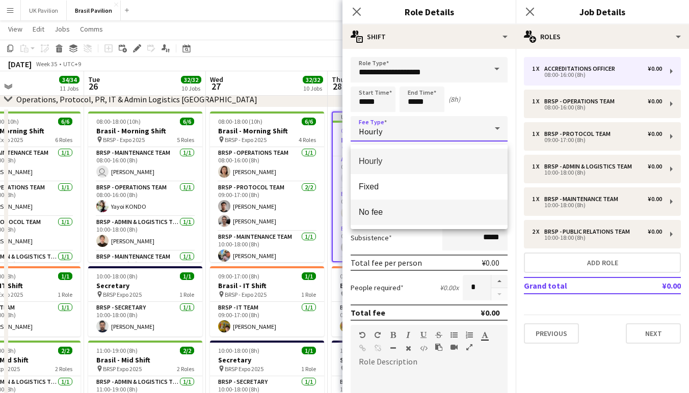
click at [378, 210] on span "No fee" at bounding box center [429, 212] width 141 height 10
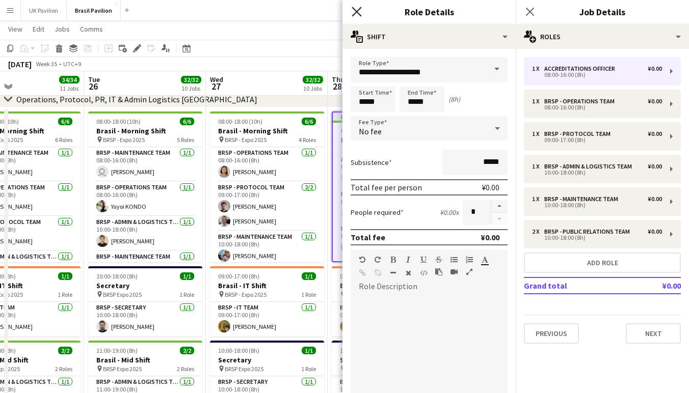
click at [356, 9] on icon "Close pop-in" at bounding box center [357, 12] width 10 height 10
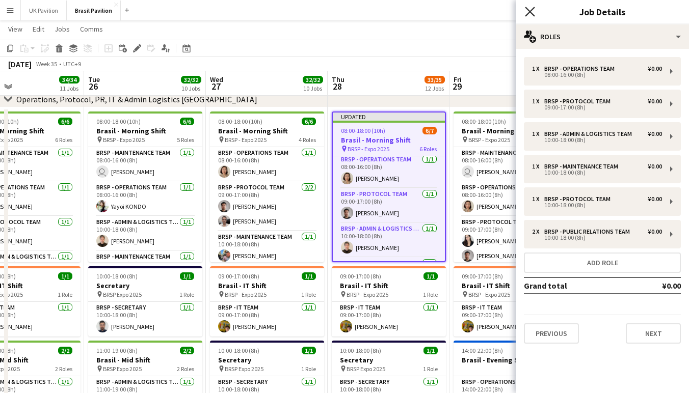
click at [529, 12] on icon at bounding box center [530, 12] width 10 height 10
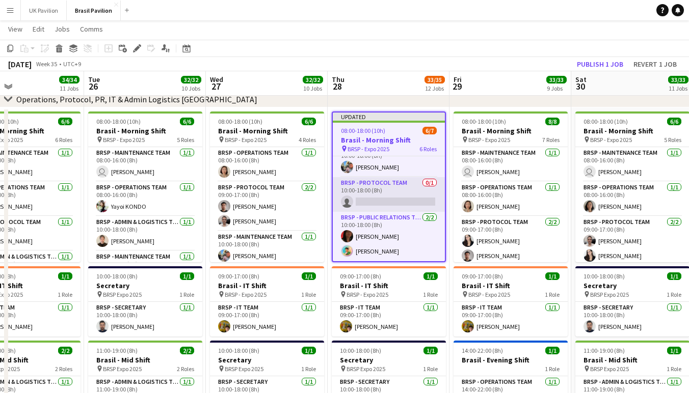
scroll to position [131, 0]
click at [382, 204] on app-card-role "BRSP - Protocol Team 0/1 10:00-18:00 (8h) single-neutral-actions" at bounding box center [389, 194] width 112 height 35
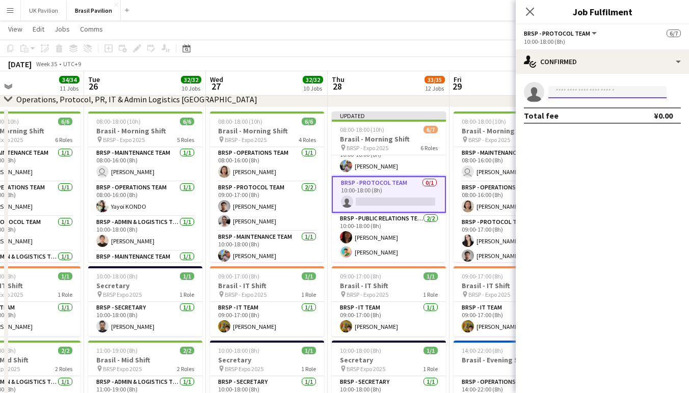
click at [560, 98] on input at bounding box center [607, 92] width 118 height 12
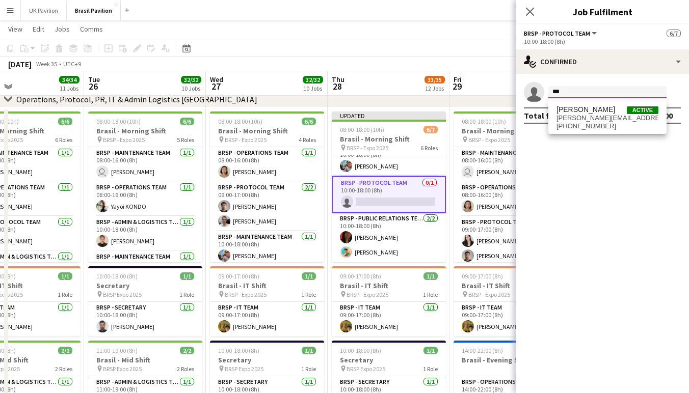
type input "***"
drag, startPoint x: 575, startPoint y: 104, endPoint x: 586, endPoint y: 120, distance: 19.8
click at [587, 121] on span "[PERSON_NAME][EMAIL_ADDRESS][DOMAIN_NAME]" at bounding box center [607, 118] width 102 height 8
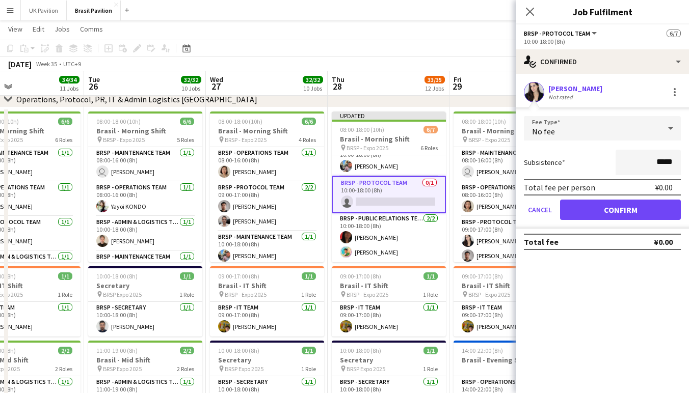
drag, startPoint x: 613, startPoint y: 207, endPoint x: 611, endPoint y: 213, distance: 6.4
click at [613, 208] on button "Confirm" at bounding box center [620, 210] width 121 height 20
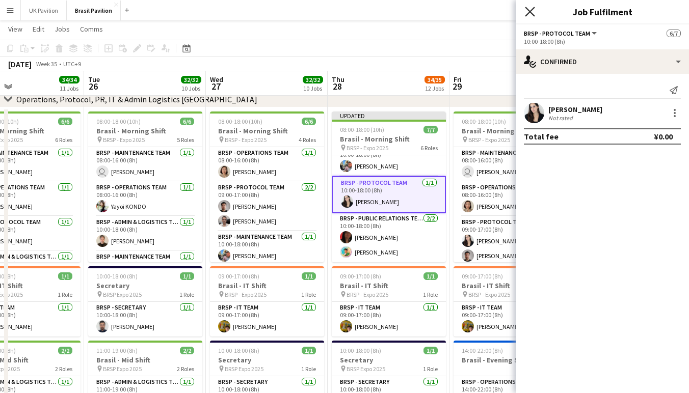
click at [527, 10] on icon "Close pop-in" at bounding box center [530, 12] width 10 height 10
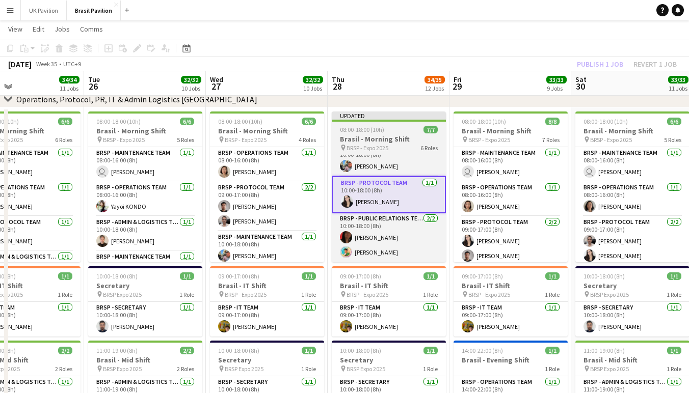
click at [368, 143] on h3 "Brasil - Morning Shift" at bounding box center [389, 139] width 114 height 9
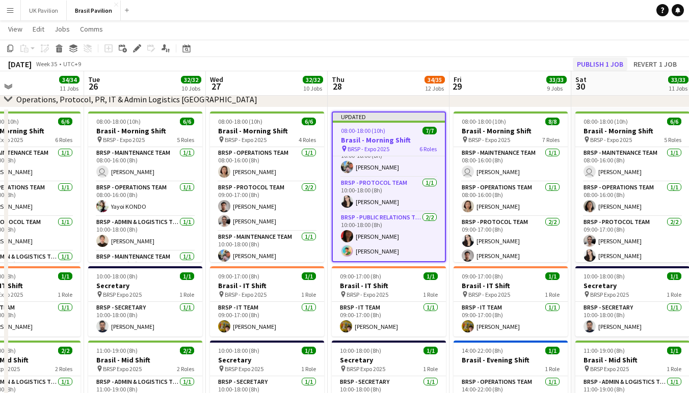
click at [584, 62] on button "Publish 1 job" at bounding box center [600, 64] width 55 height 13
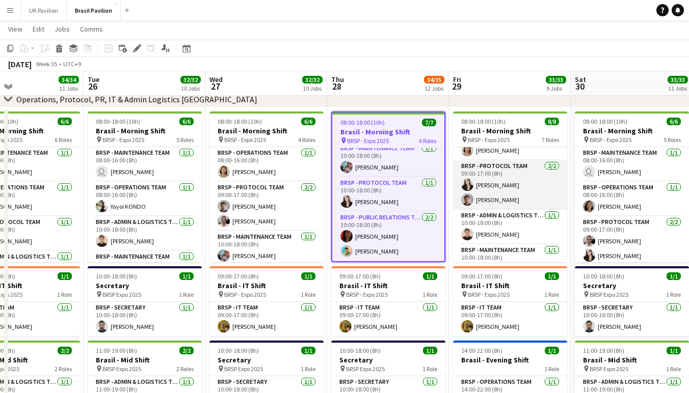
scroll to position [0, 283]
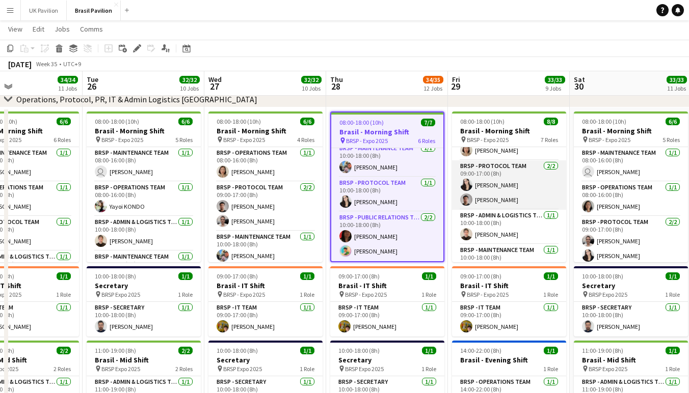
click at [514, 203] on app-card-role "BRSP - Protocol Team [DATE] 09:00-17:00 (8h) [PERSON_NAME] [PERSON_NAME]" at bounding box center [509, 184] width 114 height 49
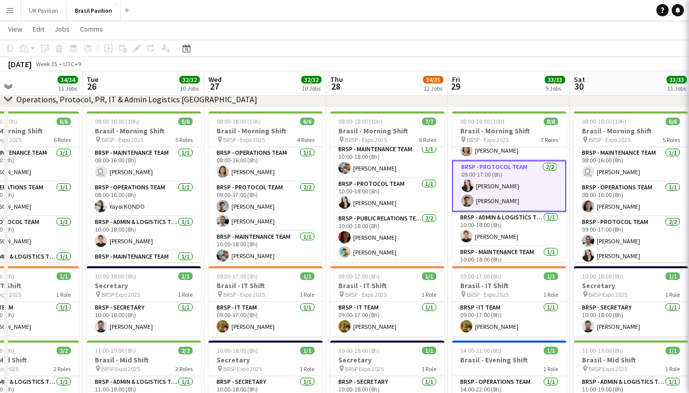
scroll to position [127, 0]
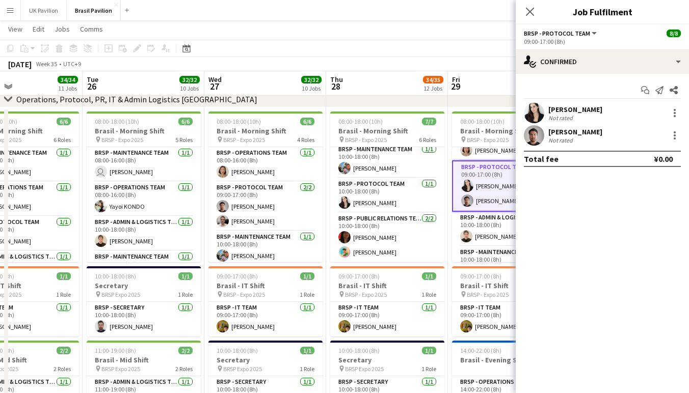
drag, startPoint x: 531, startPoint y: 11, endPoint x: 526, endPoint y: 21, distance: 11.6
click at [531, 11] on icon "Close pop-in" at bounding box center [530, 12] width 8 height 8
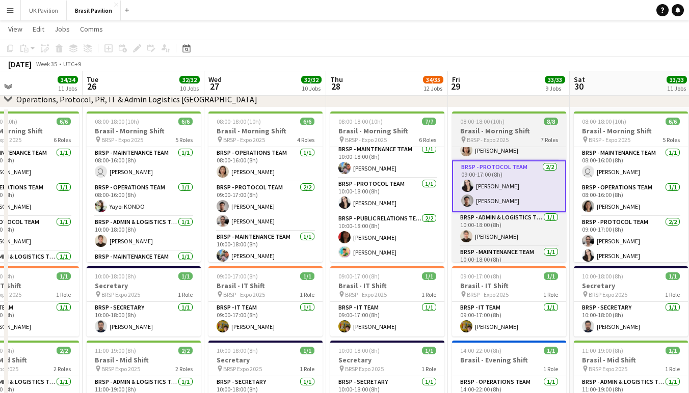
click at [491, 129] on app-job-card "08:00-18:00 (10h) 8/8 Brasil - Morning Shift pin BRSP - Expo 2025 7 Roles BRSP …" at bounding box center [509, 187] width 114 height 151
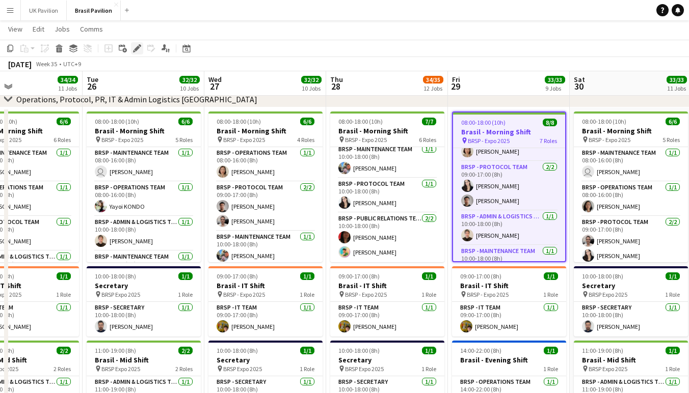
click at [135, 46] on icon "Edit" at bounding box center [137, 48] width 8 height 8
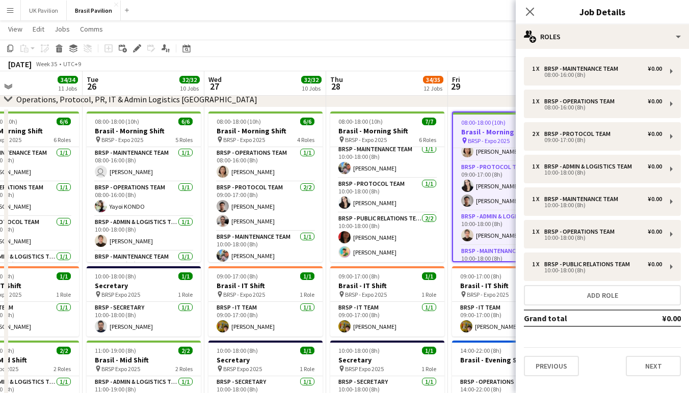
click at [483, 137] on h3 "Brasil - Morning Shift" at bounding box center [509, 131] width 112 height 9
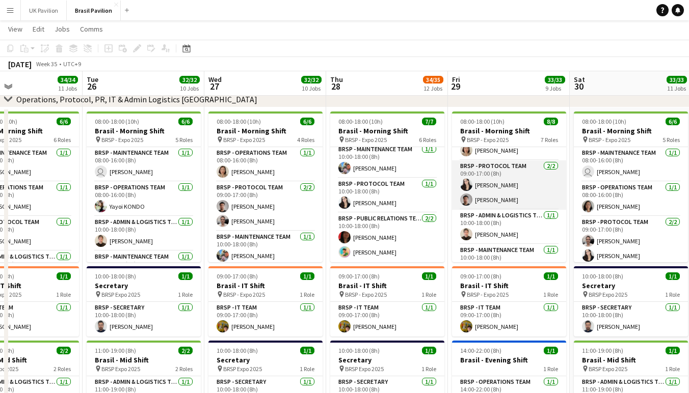
click at [509, 198] on app-card-role "BRSP - Protocol Team [DATE] 09:00-17:00 (8h) [PERSON_NAME] [PERSON_NAME]" at bounding box center [509, 184] width 114 height 49
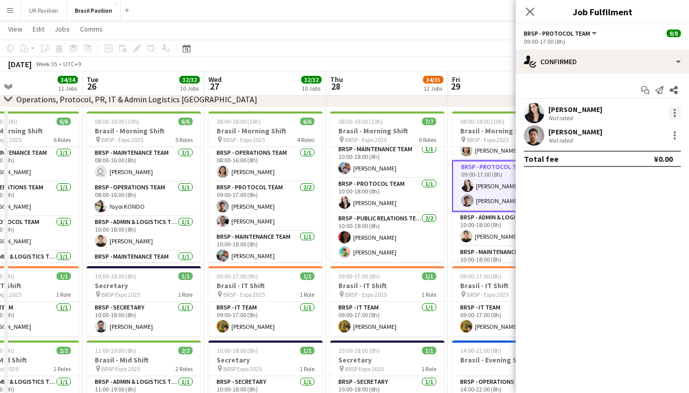
click at [673, 115] on div at bounding box center [674, 113] width 12 height 12
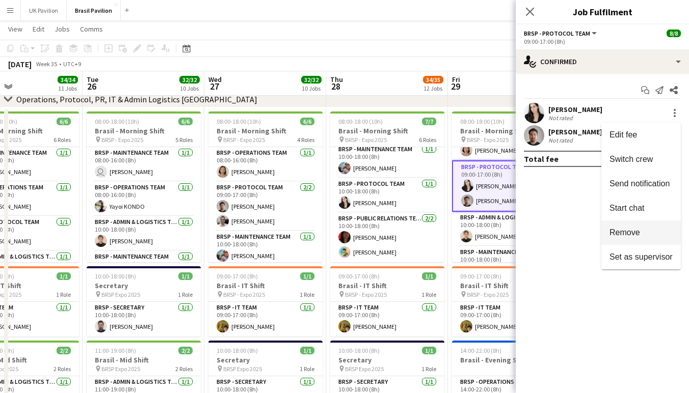
click at [622, 231] on span "Remove" at bounding box center [624, 232] width 31 height 9
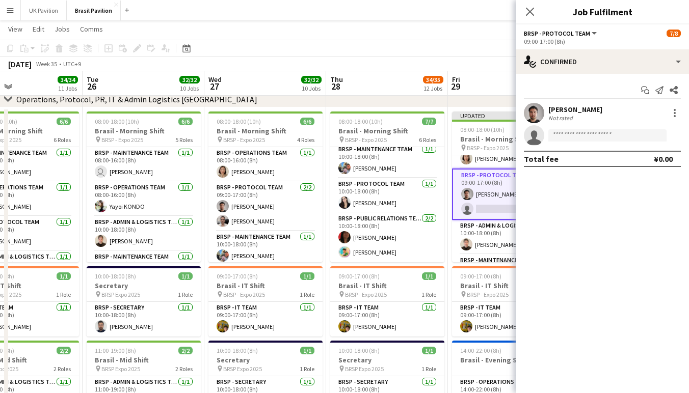
click at [529, 12] on icon at bounding box center [530, 12] width 8 height 8
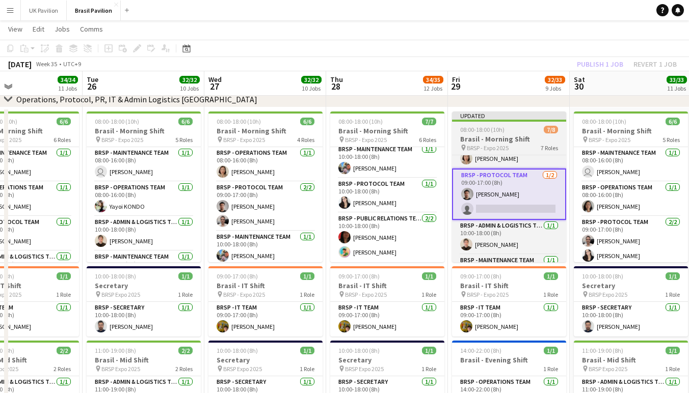
click at [478, 138] on h3 "Brasil - Morning Shift" at bounding box center [509, 139] width 114 height 9
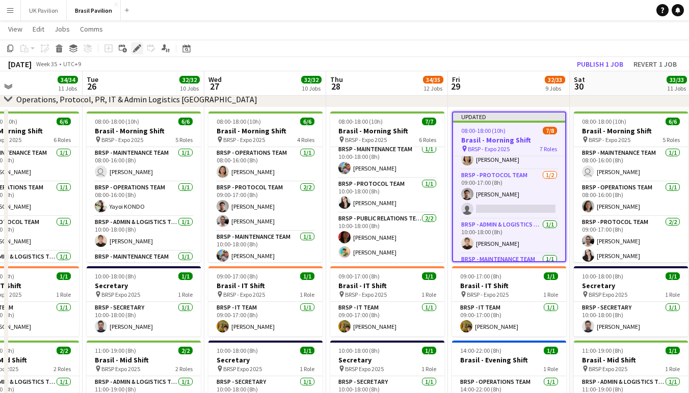
click at [136, 47] on icon "Edit" at bounding box center [137, 48] width 8 height 8
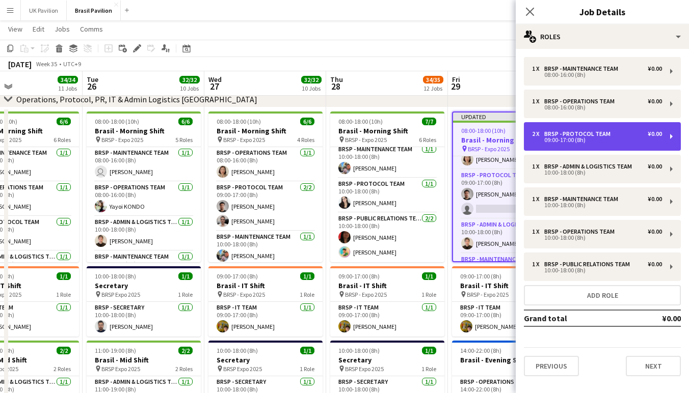
click at [591, 138] on div "BRSP - Protocol Team" at bounding box center [579, 133] width 70 height 7
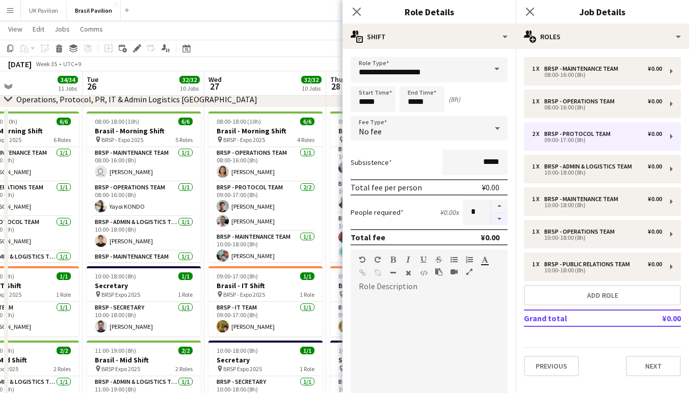
click at [499, 226] on button "button" at bounding box center [499, 219] width 16 height 13
type input "*"
click at [356, 13] on icon at bounding box center [357, 12] width 10 height 10
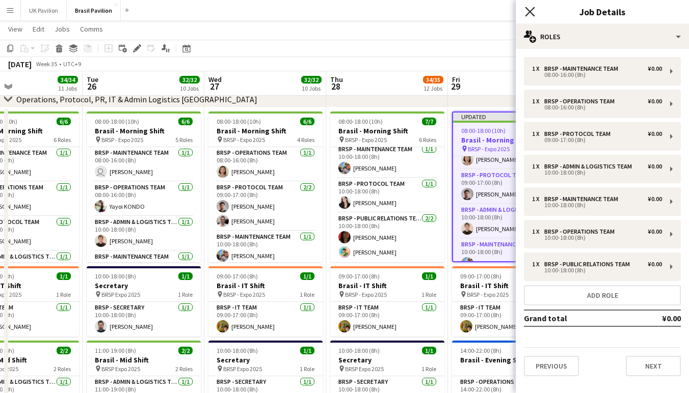
click at [527, 10] on icon at bounding box center [530, 12] width 10 height 10
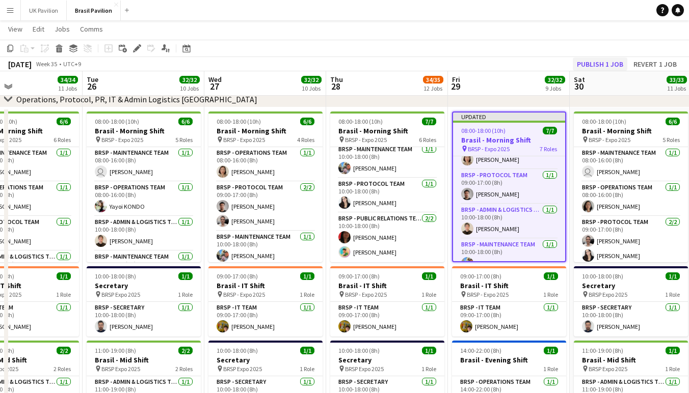
click at [587, 66] on button "Publish 1 job" at bounding box center [600, 64] width 55 height 13
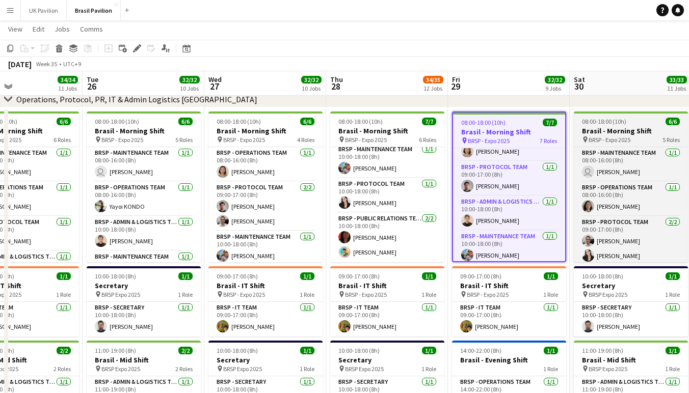
scroll to position [0, 282]
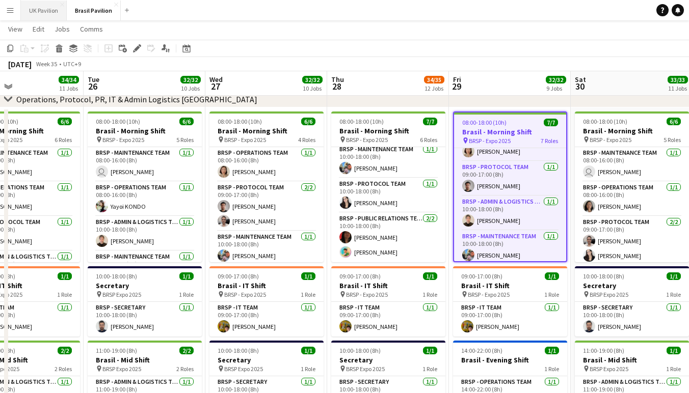
click at [45, 9] on button "UK Pavilion Close" at bounding box center [44, 11] width 46 height 20
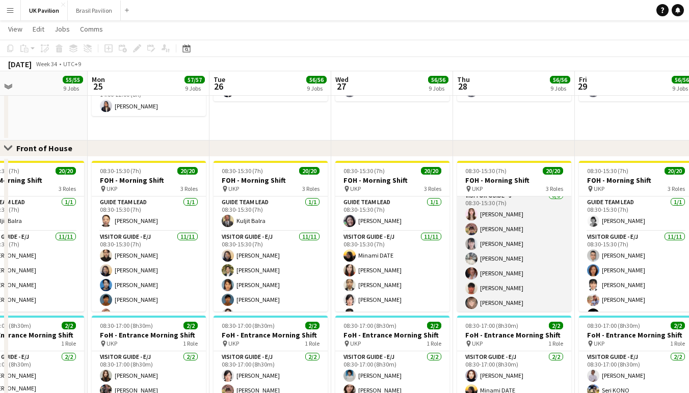
scroll to position [224, 0]
click at [496, 271] on app-card-role "Visitor Guide - J [DATE] 08:30-15:30 (7h) [PERSON_NAME] [PERSON_NAME] Uedahira …" at bounding box center [514, 259] width 114 height 138
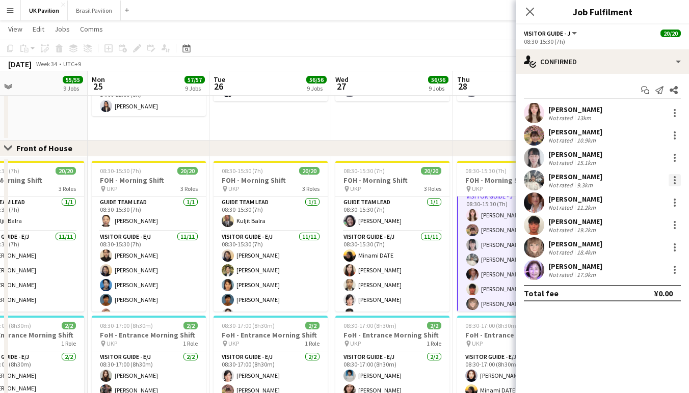
click at [672, 182] on div at bounding box center [674, 180] width 12 height 12
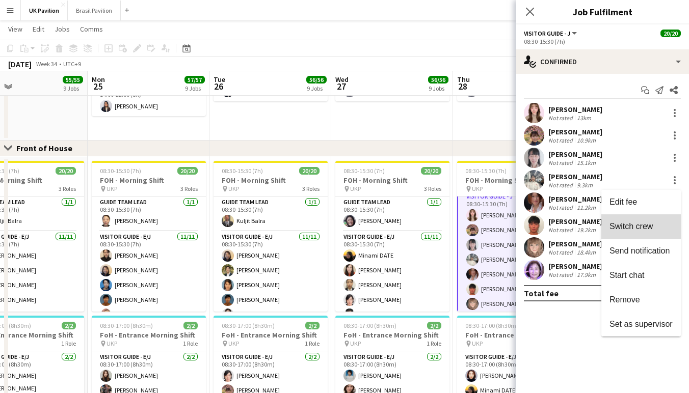
click at [624, 226] on span "Switch crew" at bounding box center [630, 226] width 43 height 9
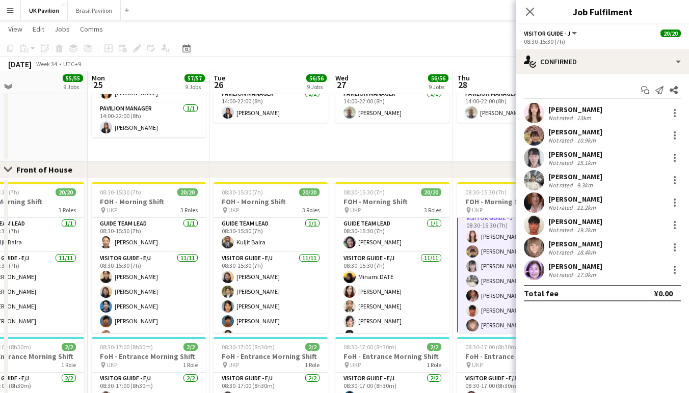
scroll to position [225, 0]
click at [531, 14] on icon at bounding box center [530, 12] width 10 height 10
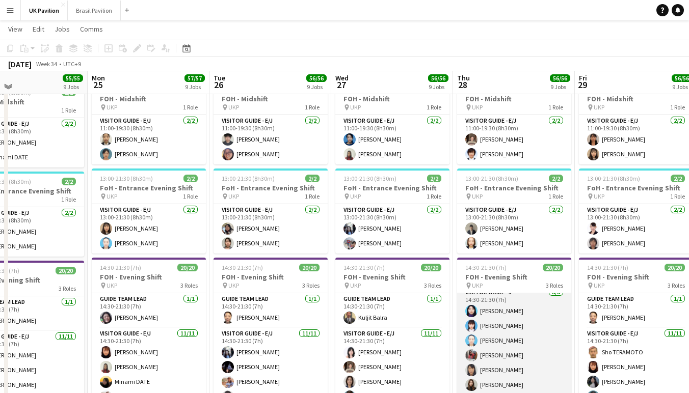
scroll to position [224, 0]
click at [511, 370] on app-card-role "Visitor Guide - J [DATE] 14:30-21:30 (7h) [PERSON_NAME] [PERSON_NAME] [PERSON_N…" at bounding box center [514, 356] width 114 height 138
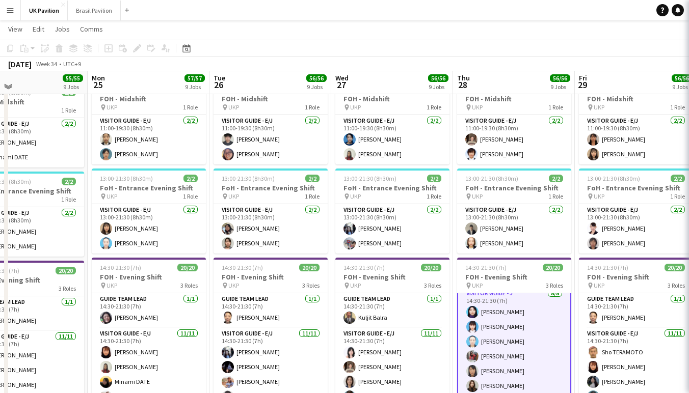
scroll to position [251, 0]
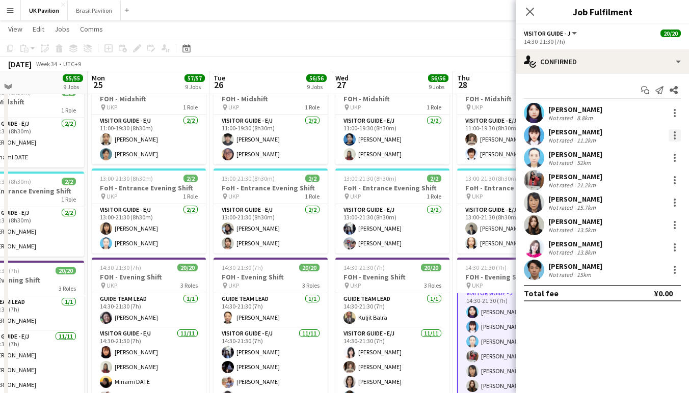
click at [675, 137] on div at bounding box center [675, 136] width 2 height 2
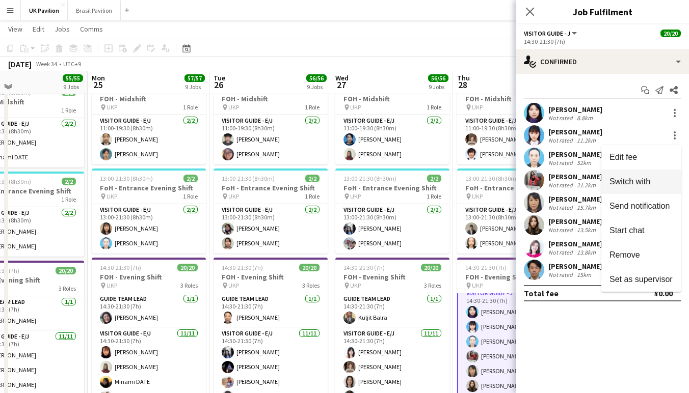
click at [628, 180] on span "Switch with" at bounding box center [629, 181] width 41 height 9
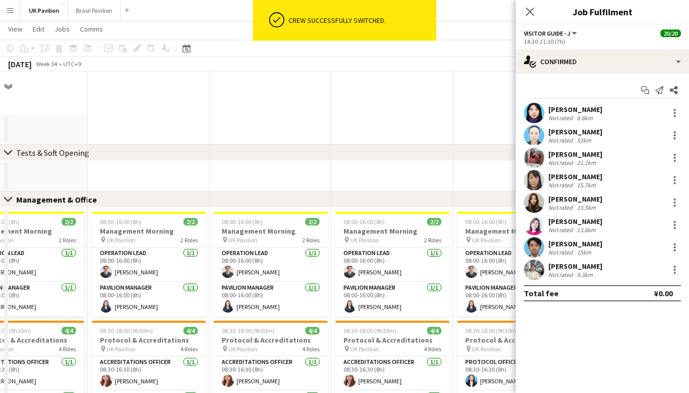
scroll to position [935, 0]
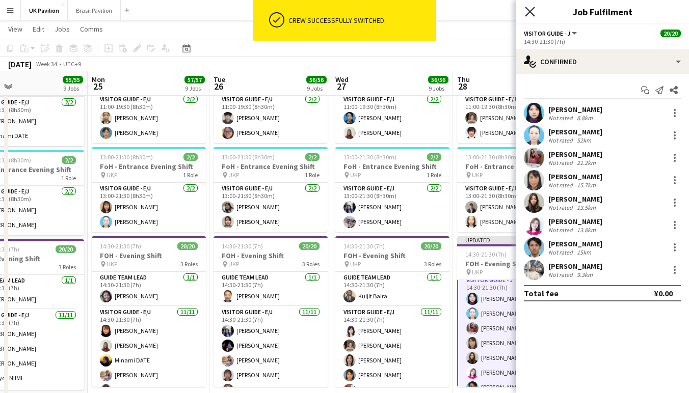
click at [532, 11] on icon "Close pop-in" at bounding box center [530, 12] width 10 height 10
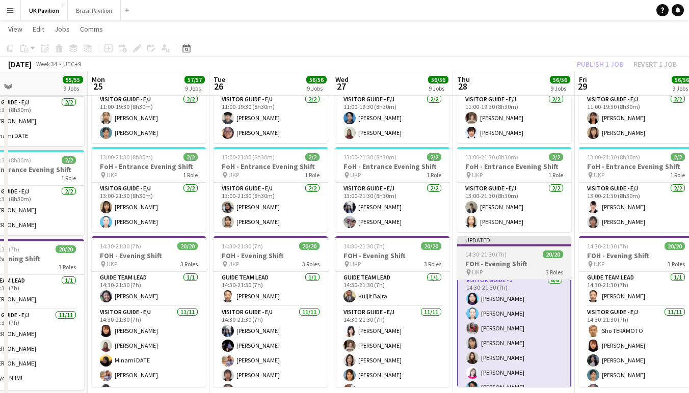
click at [500, 290] on app-job-card "Updated 14:30-21:30 (7h) 20/20 FOH - Evening Shift pin UKP 3 Roles Guide Team L…" at bounding box center [514, 311] width 114 height 151
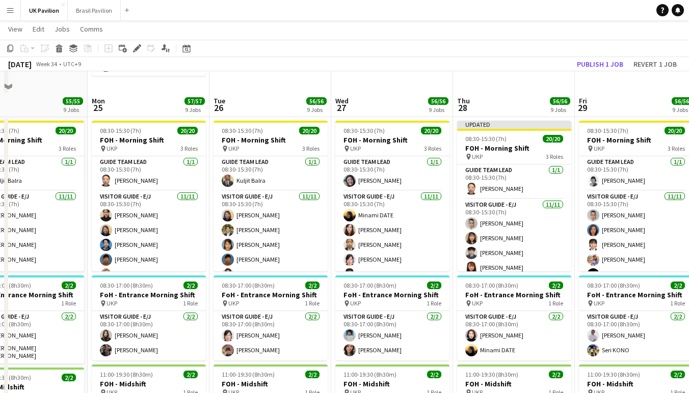
scroll to position [0, 0]
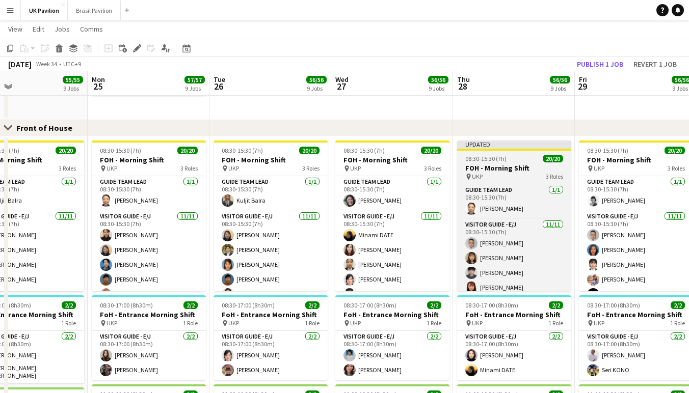
click at [493, 173] on h3 "FOH - Morning Shift" at bounding box center [514, 168] width 114 height 9
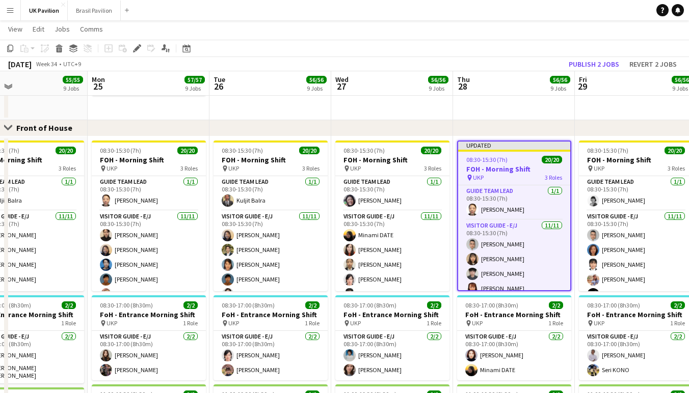
click at [577, 64] on button "Publish 2 jobs" at bounding box center [594, 64] width 59 height 13
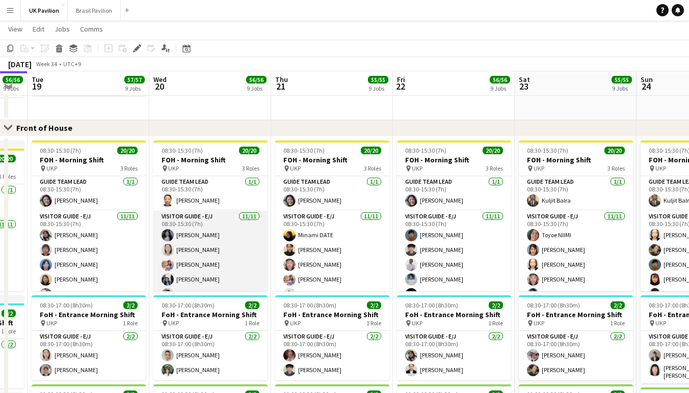
scroll to position [0, 218]
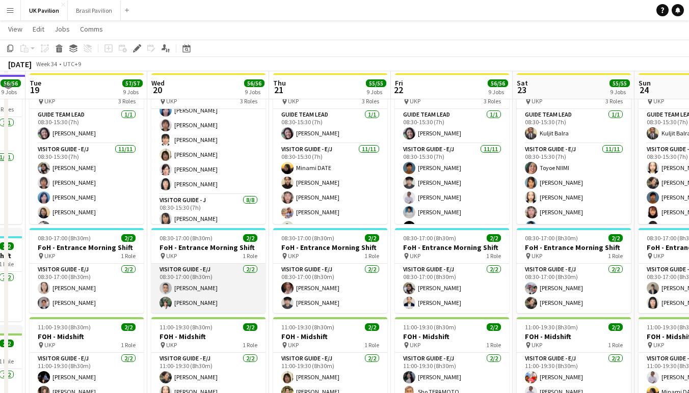
scroll to position [683, 0]
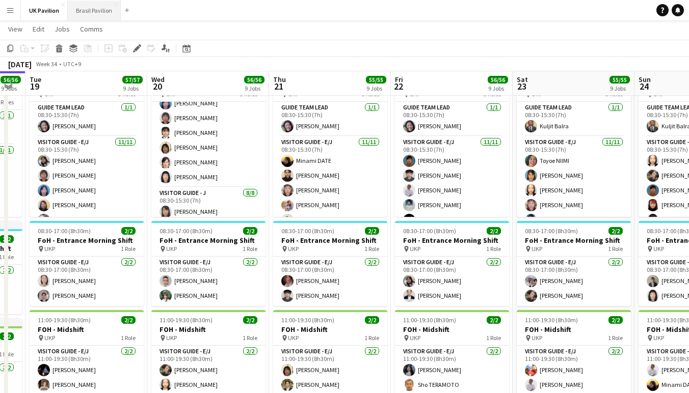
click at [100, 12] on button "Brasil Pavilion Close" at bounding box center [94, 11] width 53 height 20
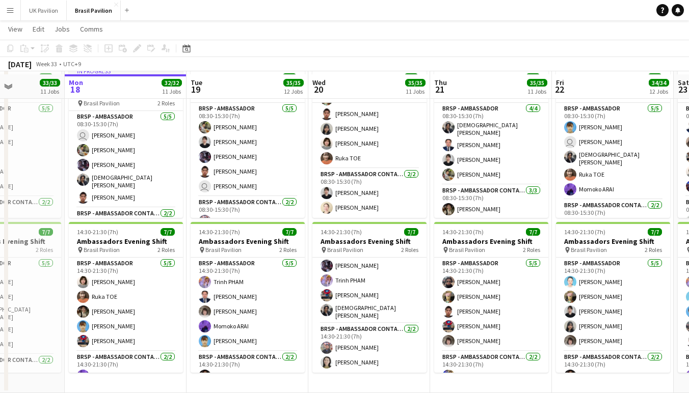
scroll to position [1335, 0]
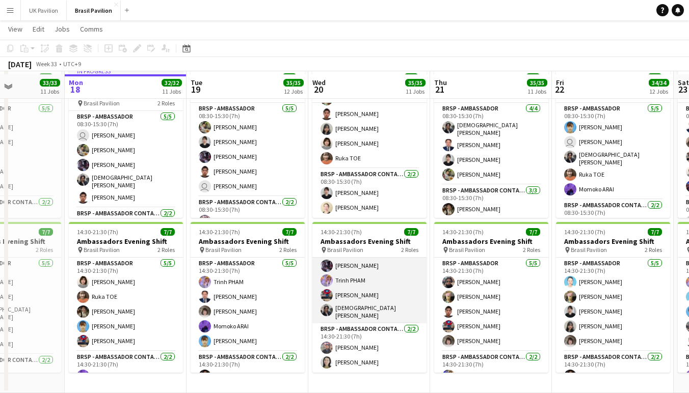
click at [361, 309] on app-card-role "BRSP - Ambassador 5/5 14:30-21:30 (7h) Kaito UMEHARA Misato MATSUOKA Trinh PHAM…" at bounding box center [369, 275] width 114 height 97
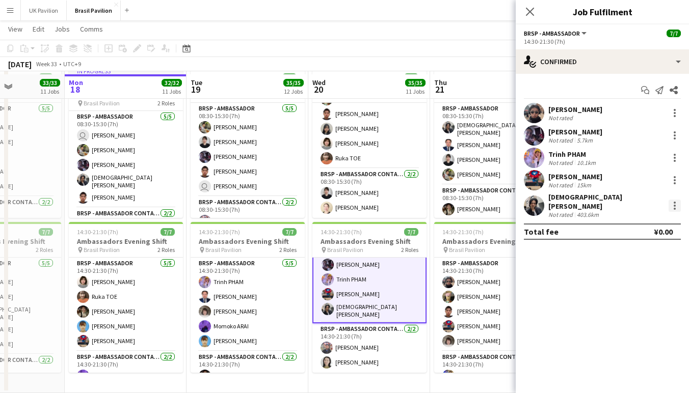
click at [674, 207] on div at bounding box center [674, 206] width 12 height 12
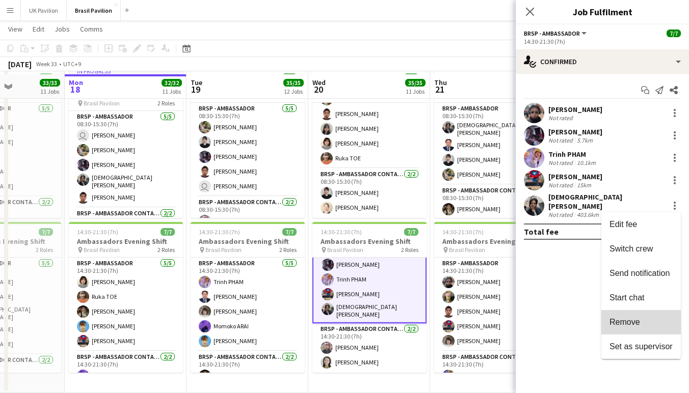
click at [626, 320] on span "Remove" at bounding box center [624, 322] width 31 height 9
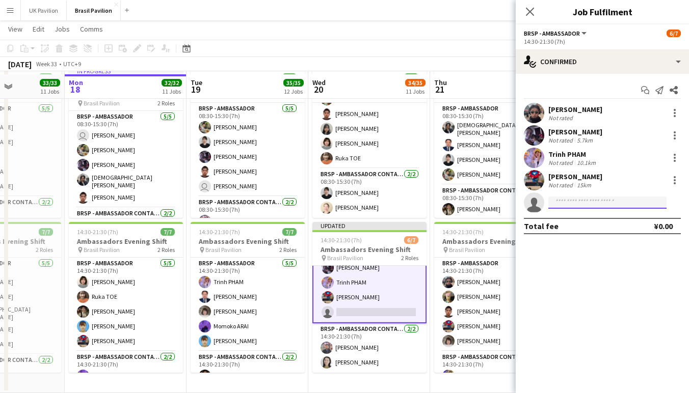
click at [557, 205] on input at bounding box center [607, 203] width 118 height 12
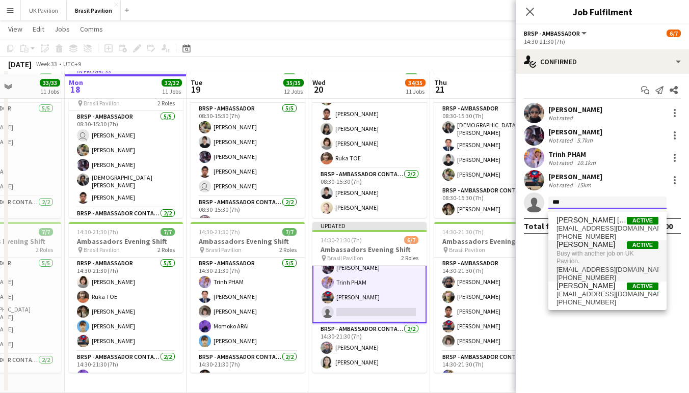
scroll to position [1335, 1]
type input "***"
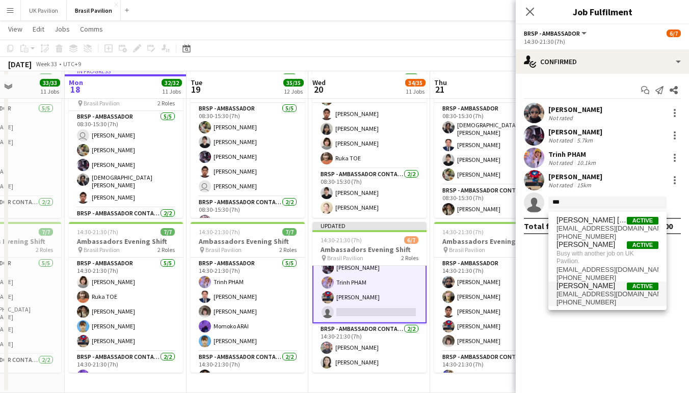
click at [575, 299] on span "kitayamareo781@gmail.com" at bounding box center [607, 294] width 102 height 8
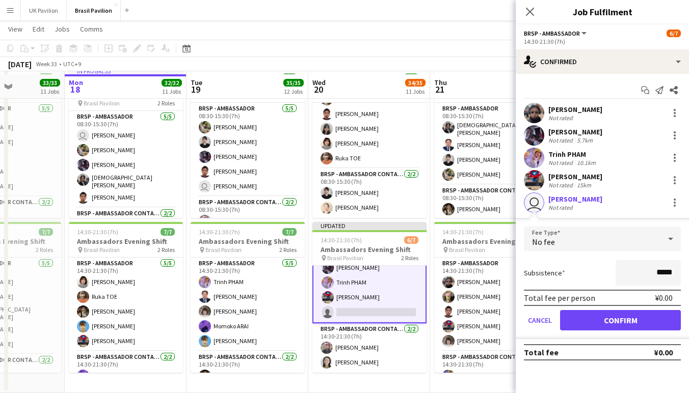
scroll to position [1335, 0]
click at [593, 330] on button "Confirm" at bounding box center [620, 320] width 121 height 20
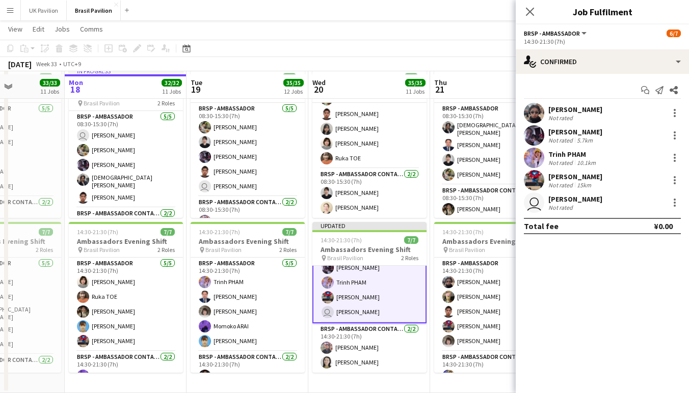
click at [527, 10] on icon "Close pop-in" at bounding box center [530, 12] width 8 height 8
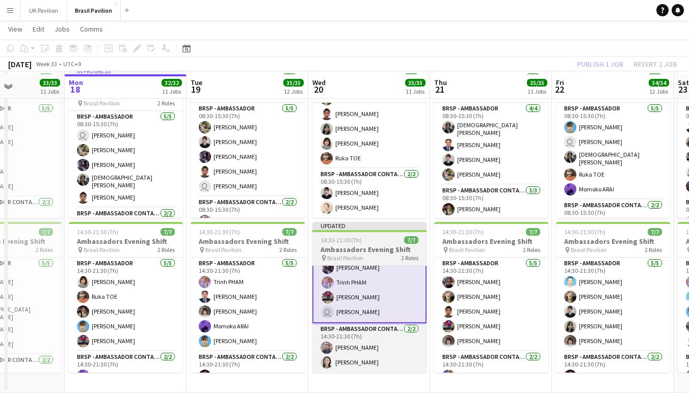
click at [378, 248] on h3 "Ambassadors Evening Shift" at bounding box center [369, 249] width 114 height 9
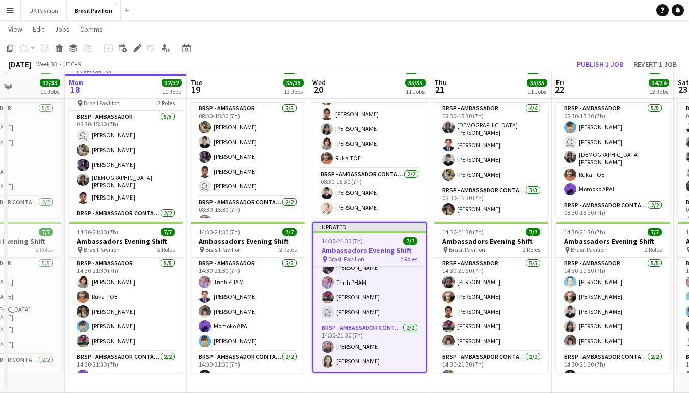
click at [585, 64] on button "Publish 1 job" at bounding box center [600, 64] width 55 height 13
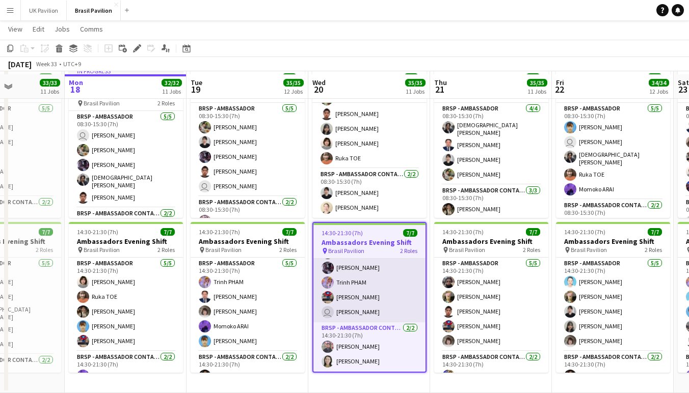
click at [350, 311] on app-card-role "BRSP - Ambassador 5/5 14:30-21:30 (7h) Kaito UMEHARA Misato MATSUOKA Trinh PHAM…" at bounding box center [369, 276] width 112 height 94
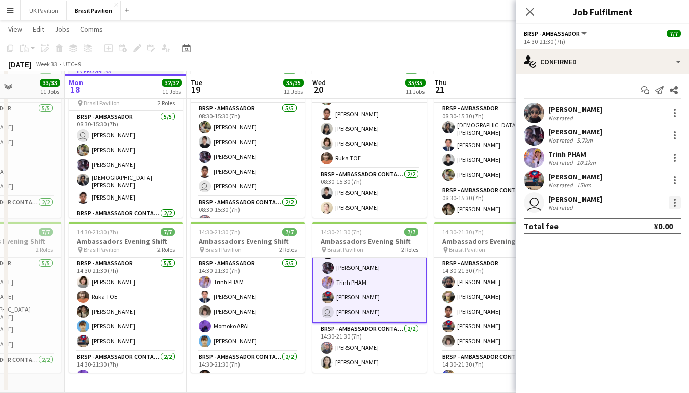
click at [672, 205] on div at bounding box center [674, 203] width 12 height 12
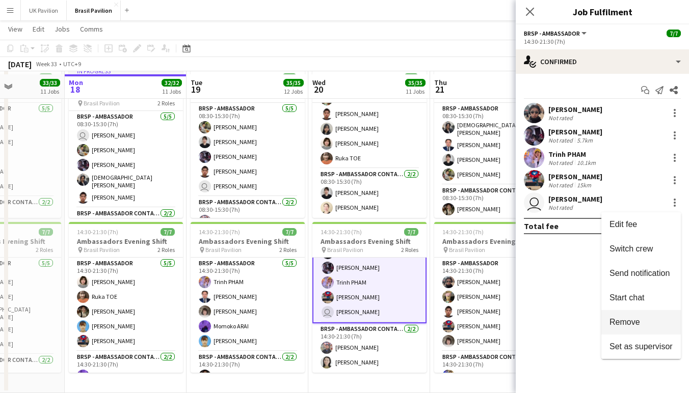
click at [612, 321] on span "Remove" at bounding box center [624, 322] width 31 height 9
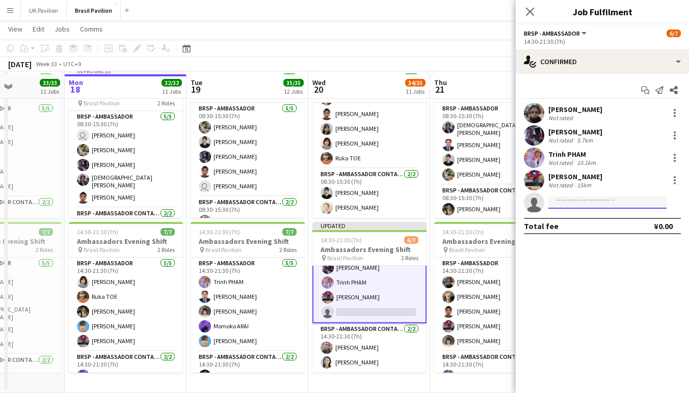
click at [563, 206] on input at bounding box center [607, 203] width 118 height 12
type input "*****"
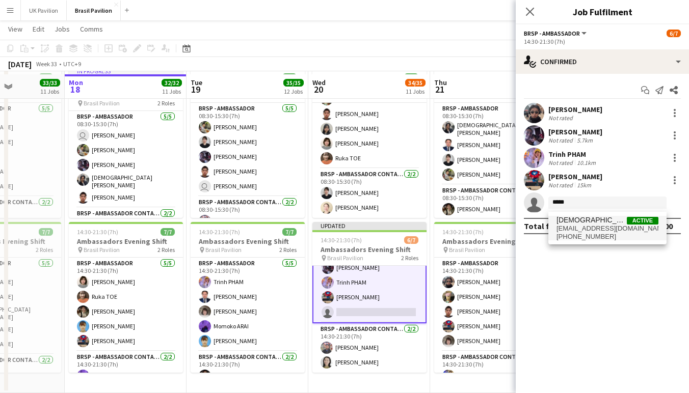
click at [564, 218] on span "[DEMOGRAPHIC_DATA][PERSON_NAME]" at bounding box center [591, 220] width 70 height 9
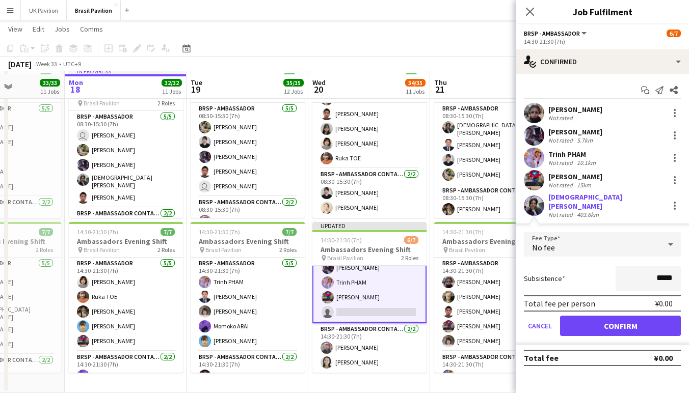
click at [607, 328] on button "Confirm" at bounding box center [620, 326] width 121 height 20
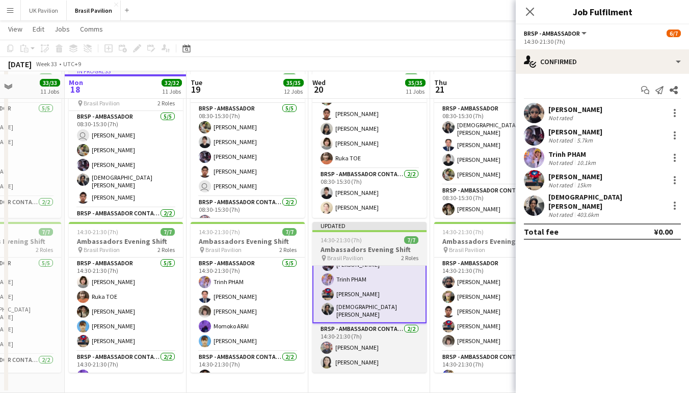
click at [367, 250] on h3 "Ambassadors Evening Shift" at bounding box center [369, 249] width 114 height 9
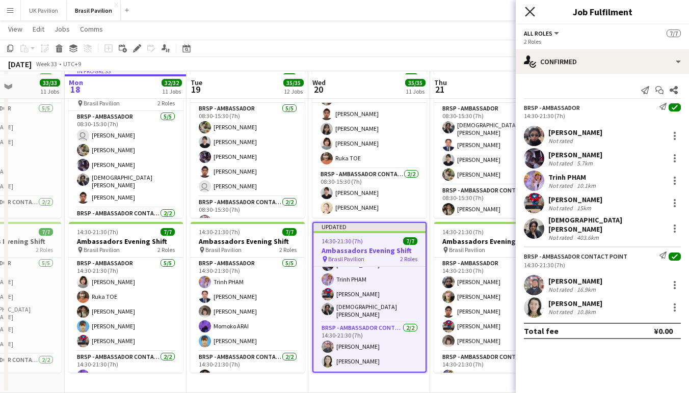
click at [530, 7] on app-icon "Close pop-in" at bounding box center [530, 12] width 15 height 15
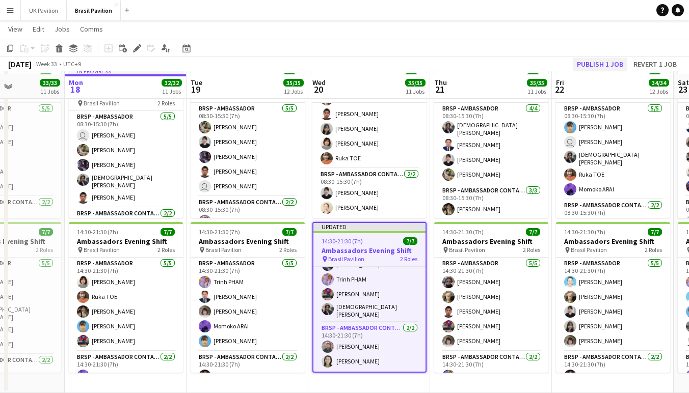
click at [577, 63] on button "Publish 1 job" at bounding box center [600, 64] width 55 height 13
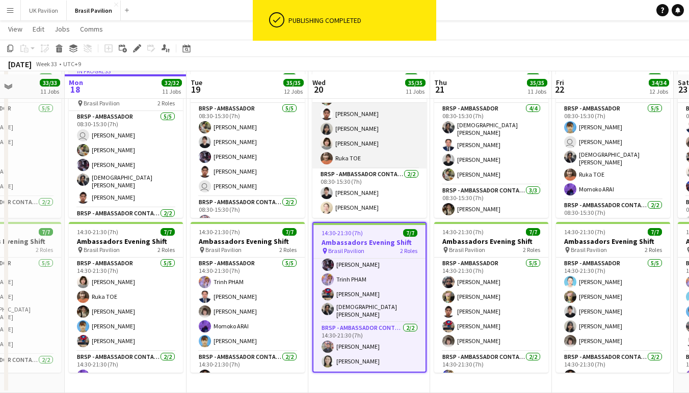
click at [356, 150] on app-card-role "BRSP - Ambassador 5/5 08:30-15:30 (7h) Kyohei Hara Koki TAKASHIBA Fumi TAKENAKA…" at bounding box center [369, 122] width 114 height 94
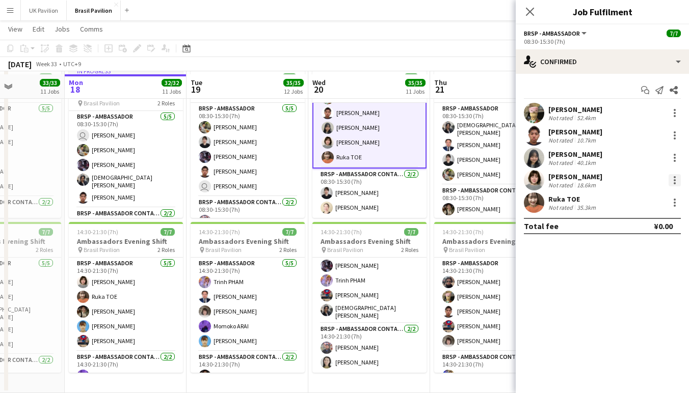
click at [673, 180] on div at bounding box center [674, 180] width 12 height 12
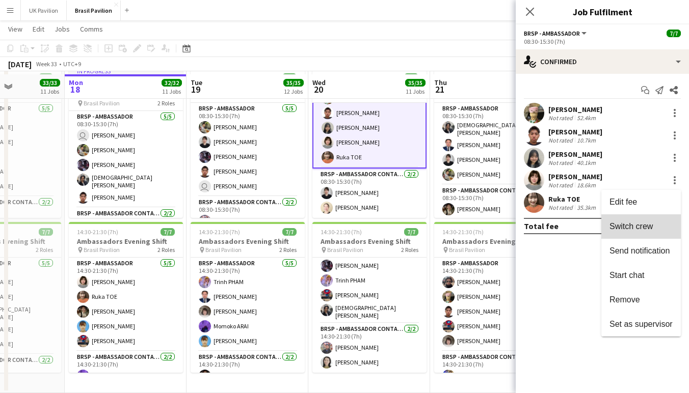
click at [610, 226] on span "Switch crew" at bounding box center [630, 226] width 43 height 9
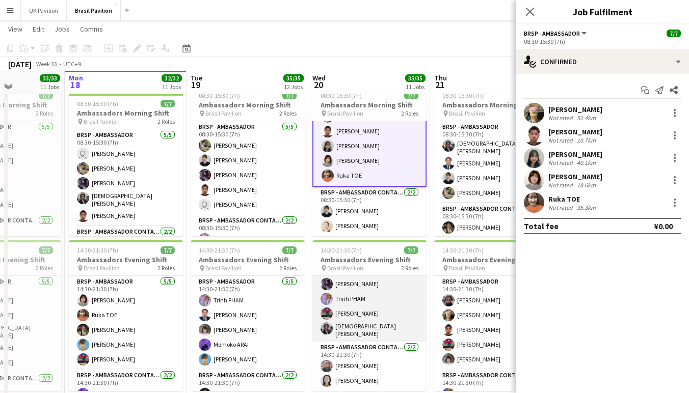
click at [370, 331] on app-card-role "BRSP - Ambassador 5/5 14:30-21:30 (7h) Kaito UMEHARA Misato MATSUOKA Trinh PHAM…" at bounding box center [369, 293] width 114 height 97
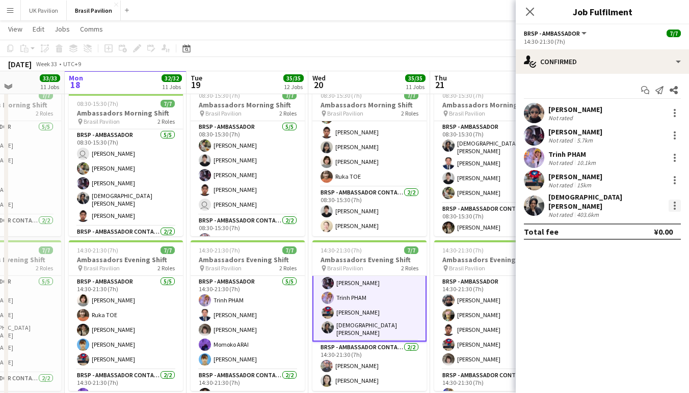
click at [672, 207] on div at bounding box center [674, 206] width 12 height 12
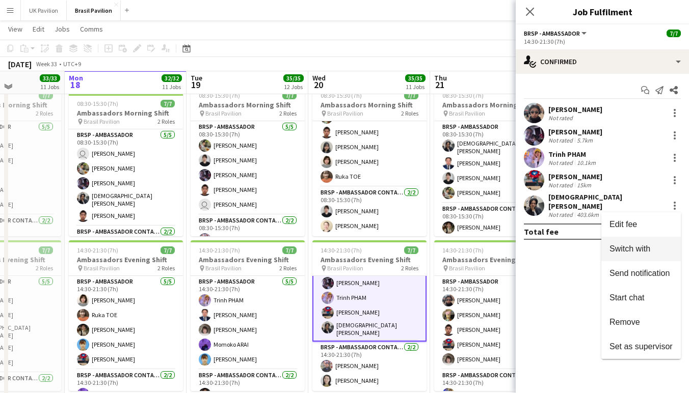
click at [619, 248] on span "Switch with" at bounding box center [629, 249] width 41 height 9
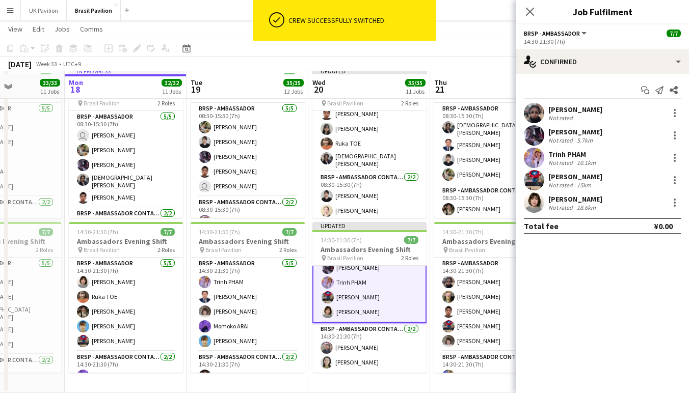
drag, startPoint x: 529, startPoint y: 11, endPoint x: 515, endPoint y: 28, distance: 21.3
click at [529, 11] on icon at bounding box center [530, 12] width 8 height 8
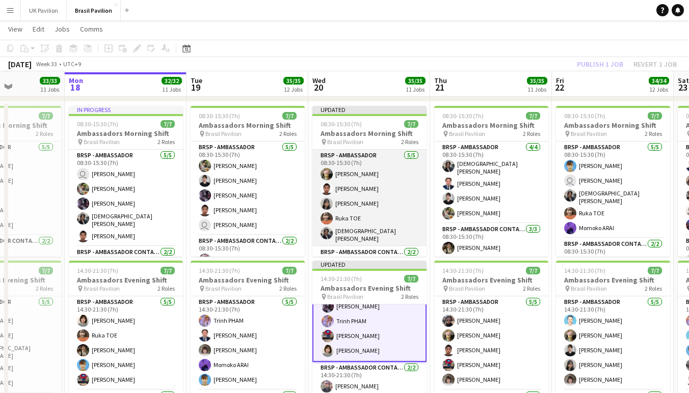
scroll to position [1291, 0]
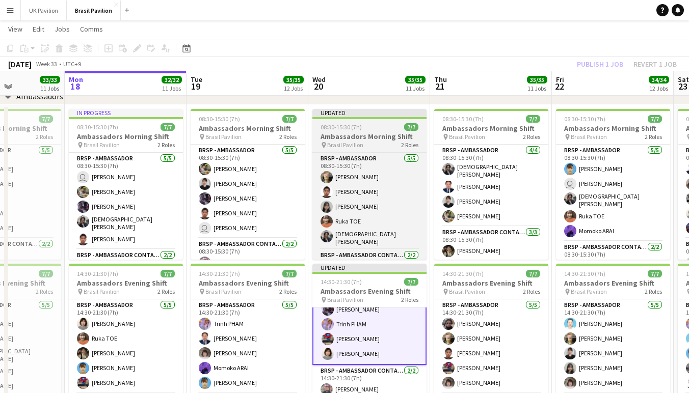
click at [342, 141] on h3 "Ambassadors Morning Shift" at bounding box center [369, 136] width 114 height 9
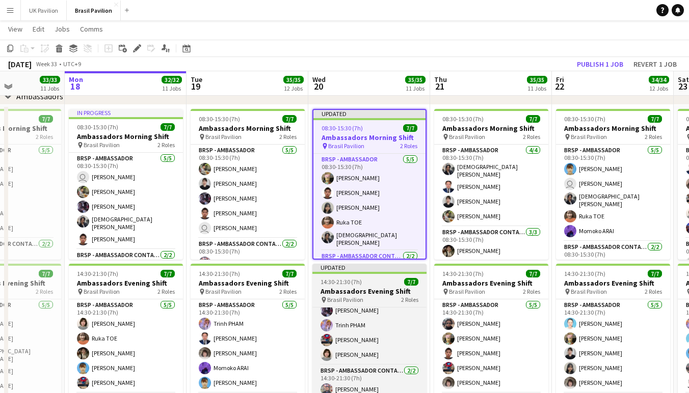
click at [339, 296] on h3 "Ambassadors Evening Shift" at bounding box center [369, 291] width 114 height 9
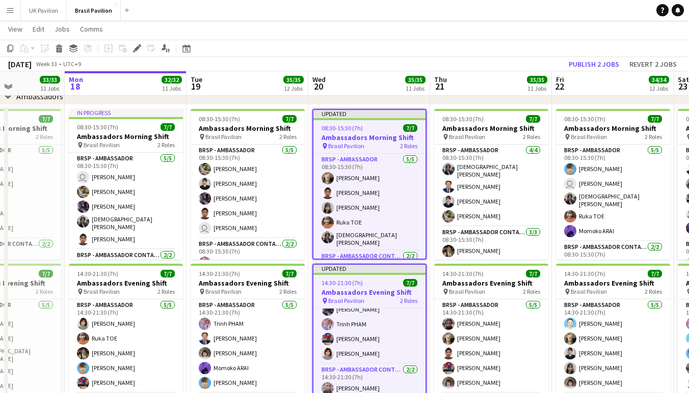
click at [585, 66] on button "Publish 2 jobs" at bounding box center [594, 64] width 59 height 13
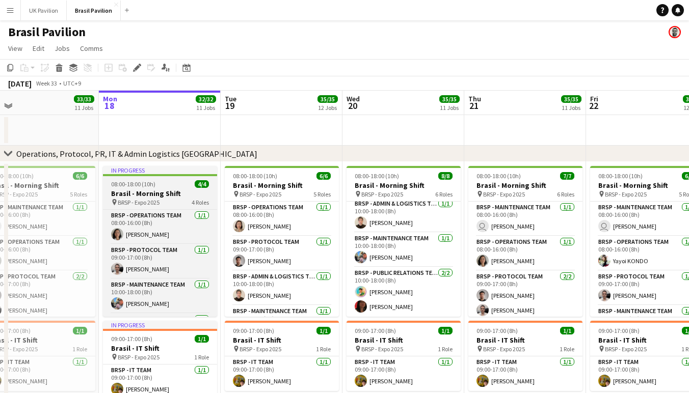
scroll to position [0, 0]
